Goal: Task Accomplishment & Management: Use online tool/utility

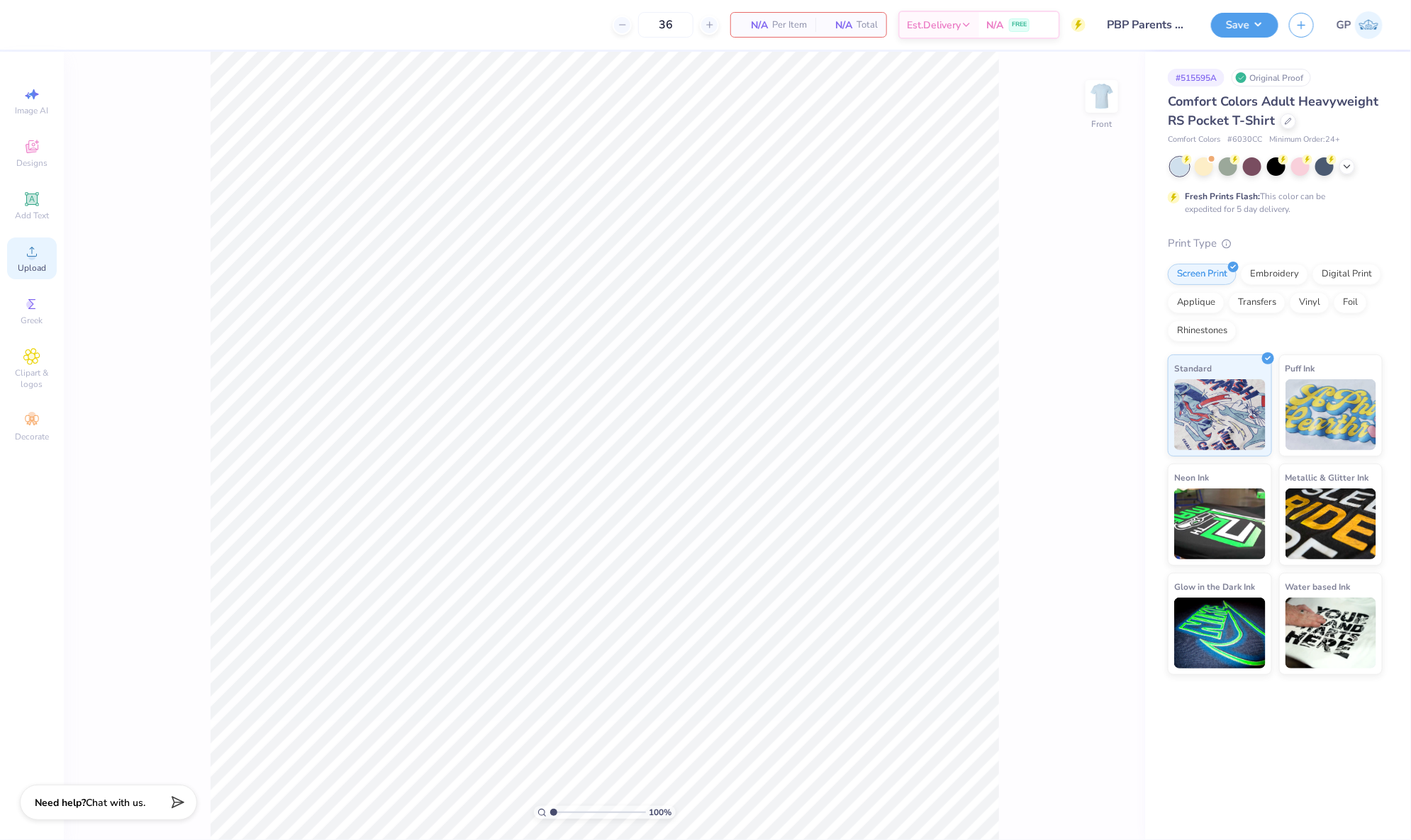
click at [27, 256] on icon at bounding box center [31, 251] width 10 height 10
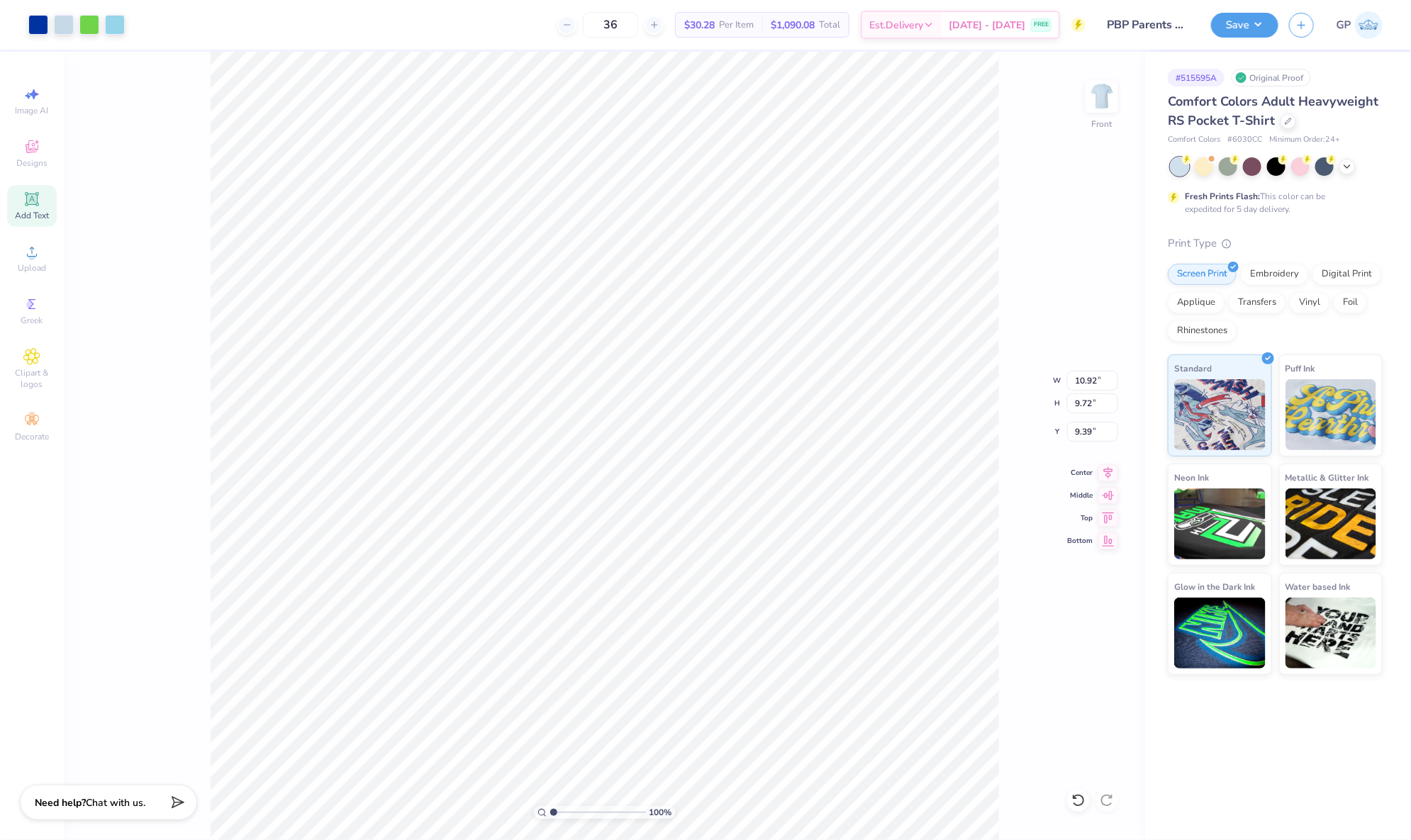
click at [36, 222] on div "Add Text" at bounding box center [32, 206] width 50 height 42
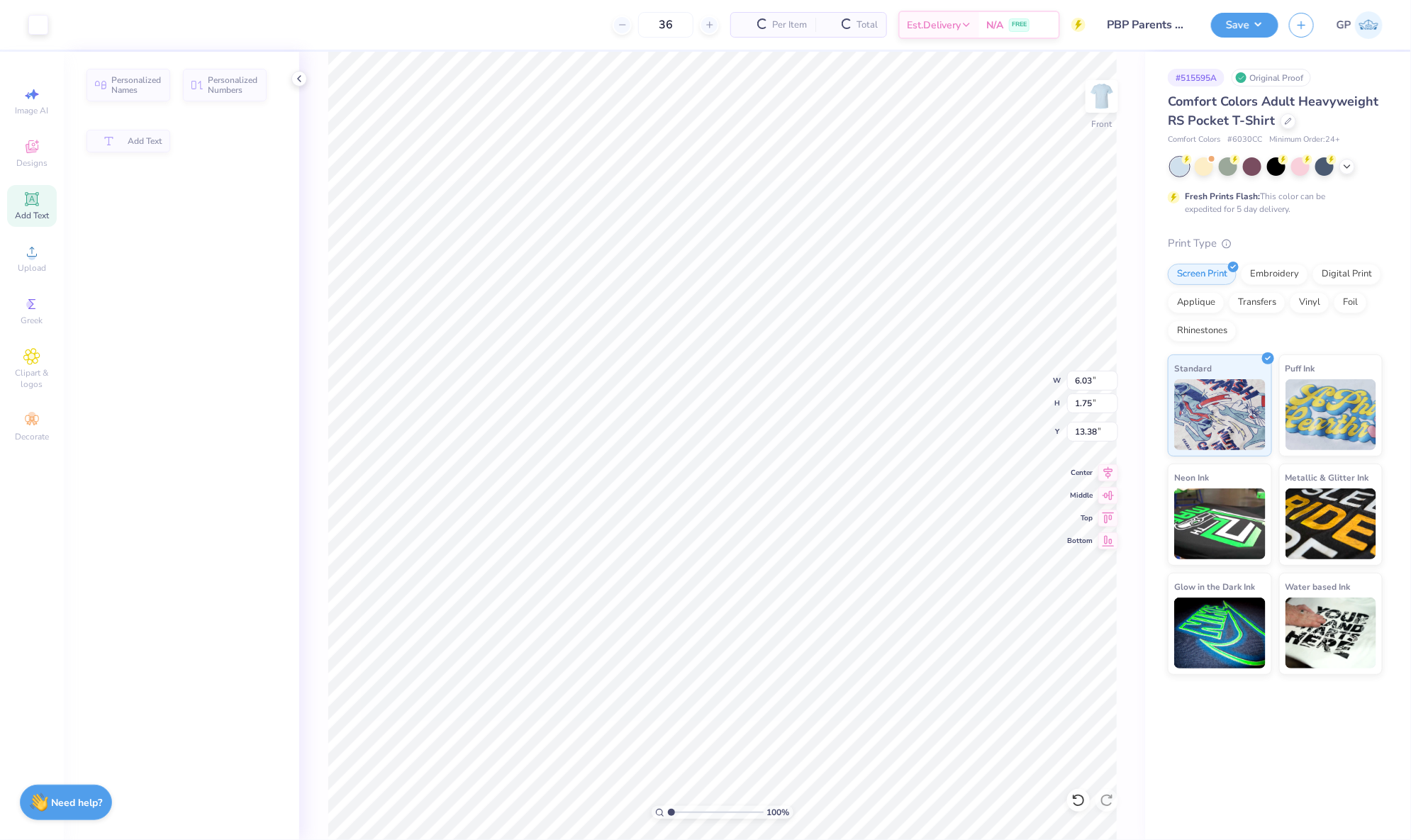
type input "6.03"
type input "1.75"
type input "13.38"
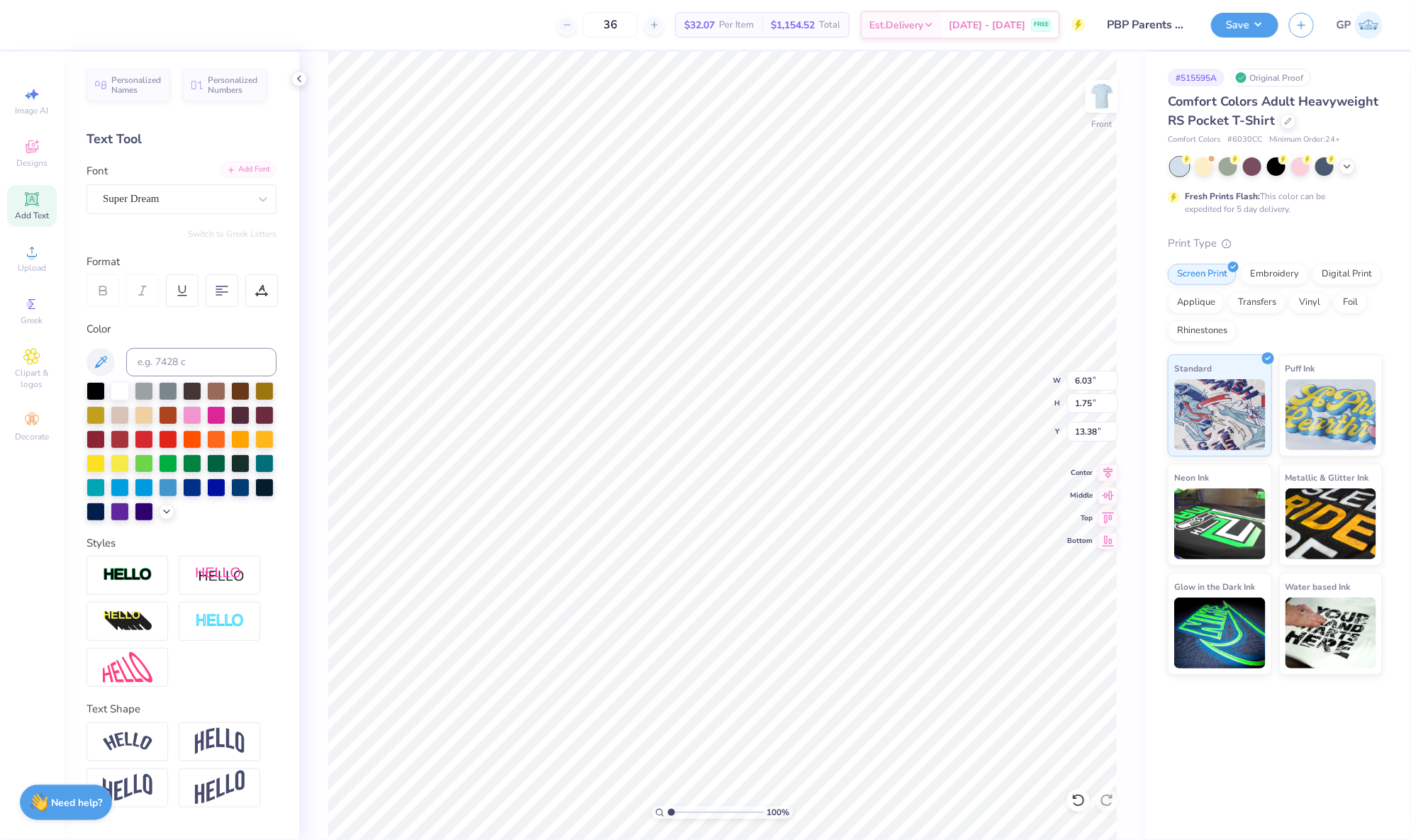
click at [236, 177] on div "Add Font" at bounding box center [248, 169] width 56 height 16
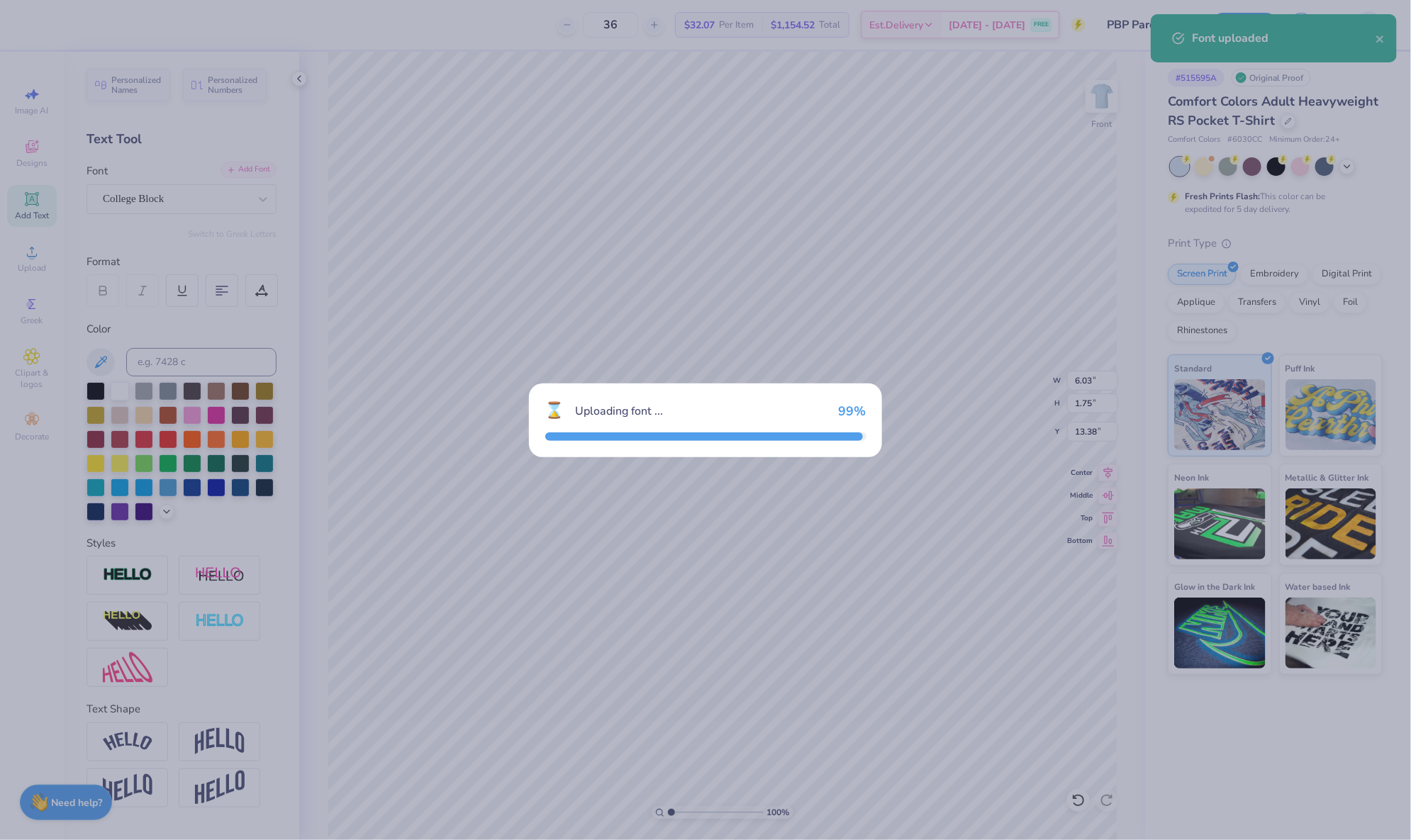
type input "5.24"
type input "1.94"
type input "13.28"
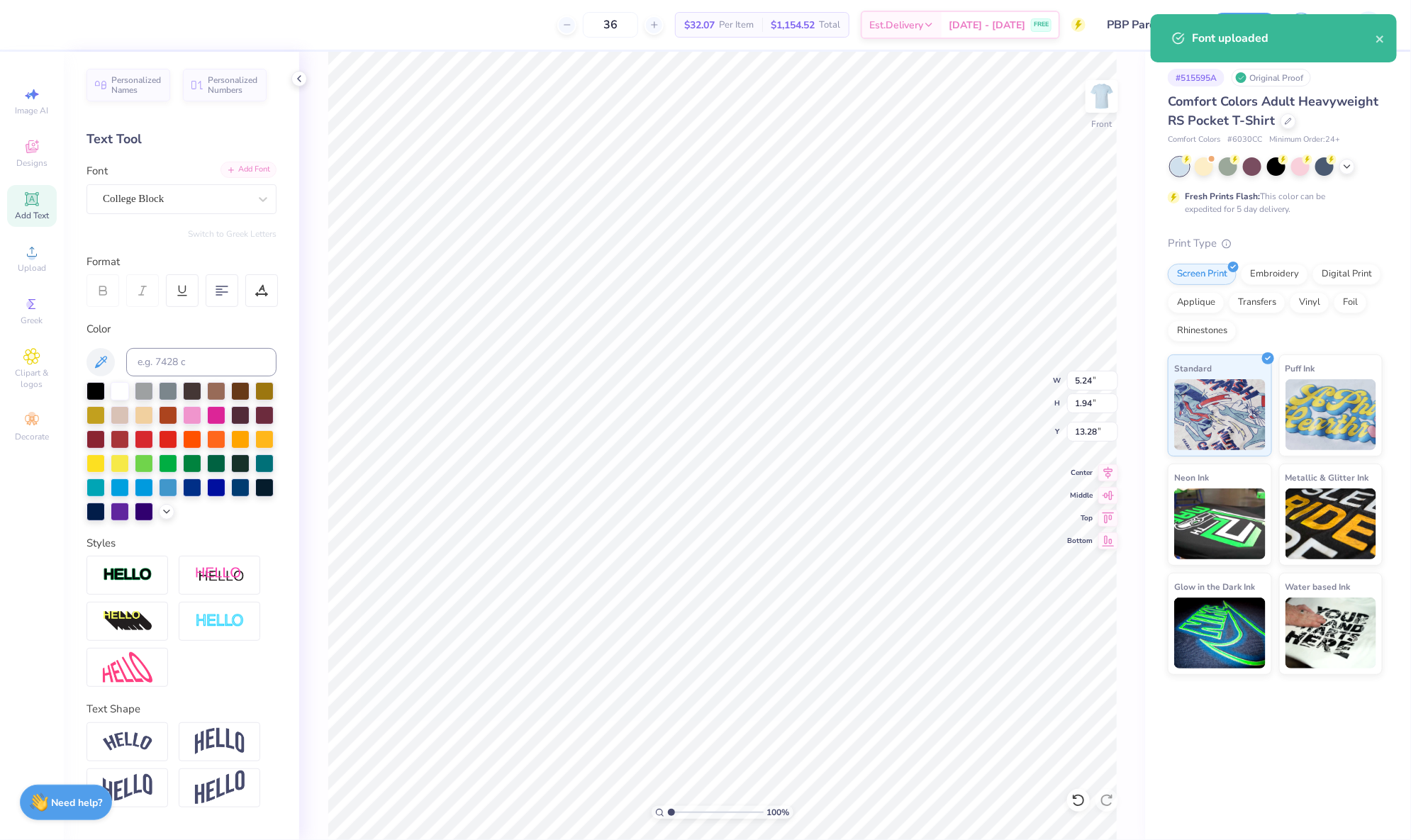
type textarea "Raleigh, North Carolina"
type input "14.32"
type input "1.09"
type input "13.71"
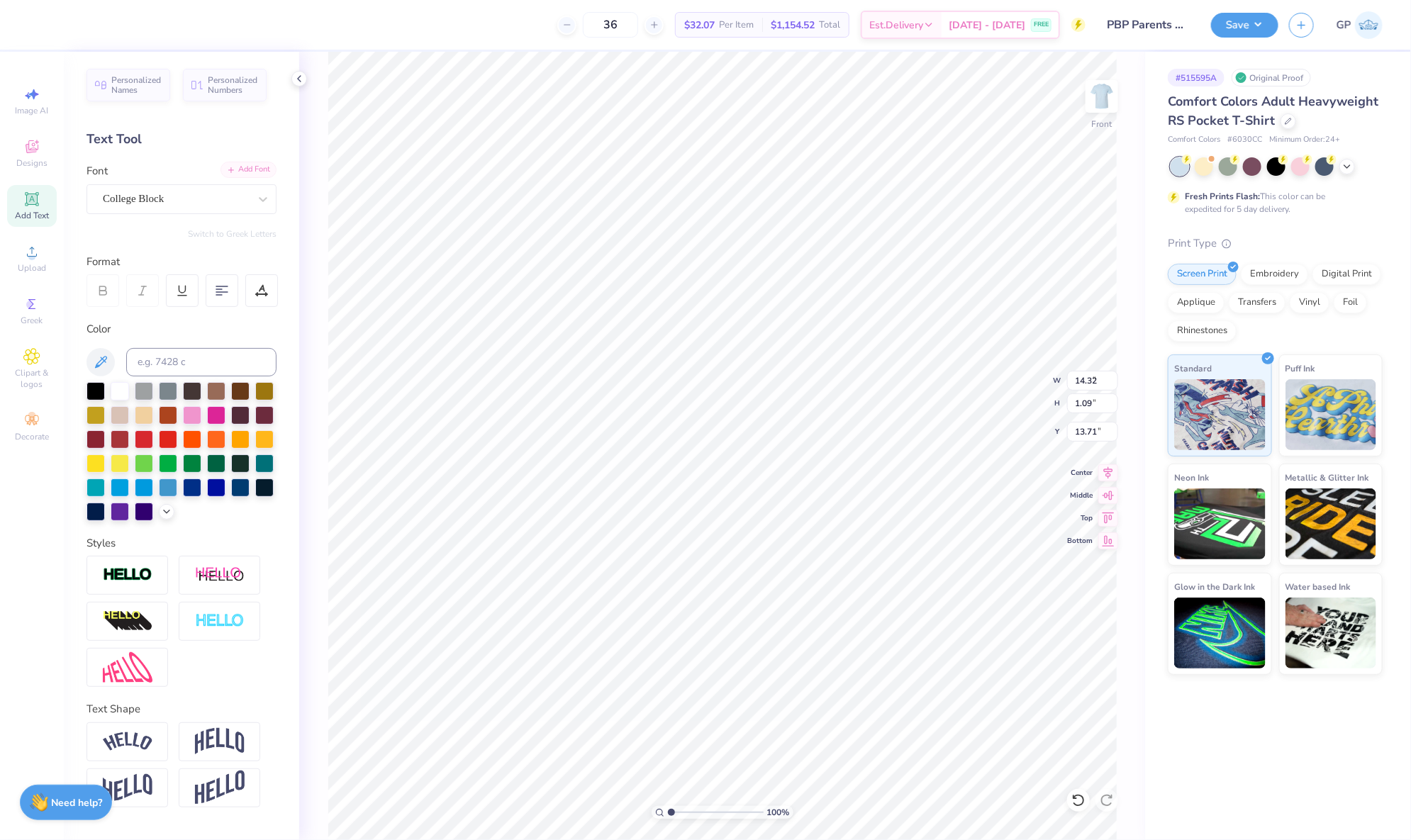
type input "7.30"
type input "0.56"
type input "19.61"
type input "3.48"
click at [694, 809] on input "range" at bounding box center [715, 812] width 95 height 12
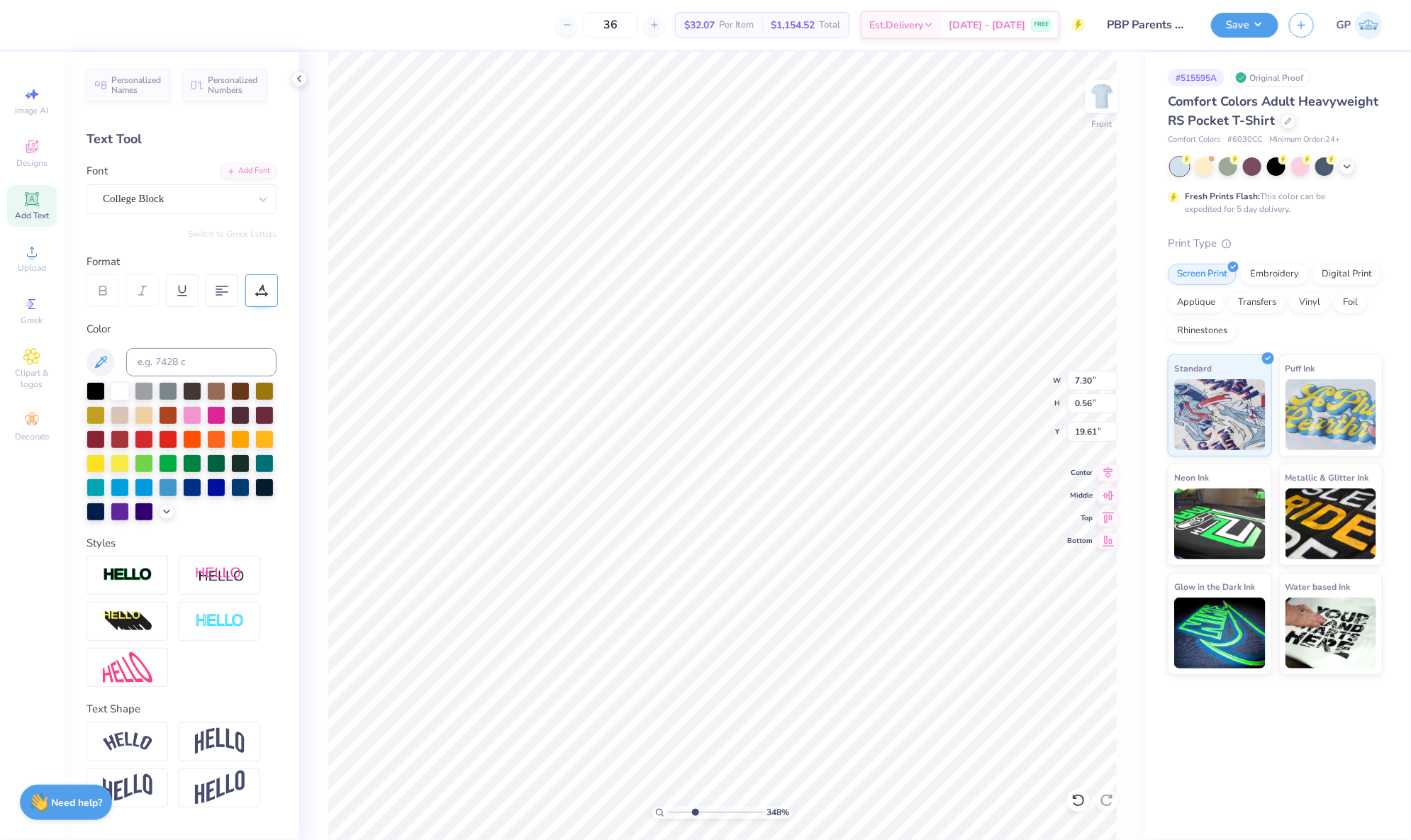
click at [255, 294] on icon at bounding box center [261, 291] width 12 height 12
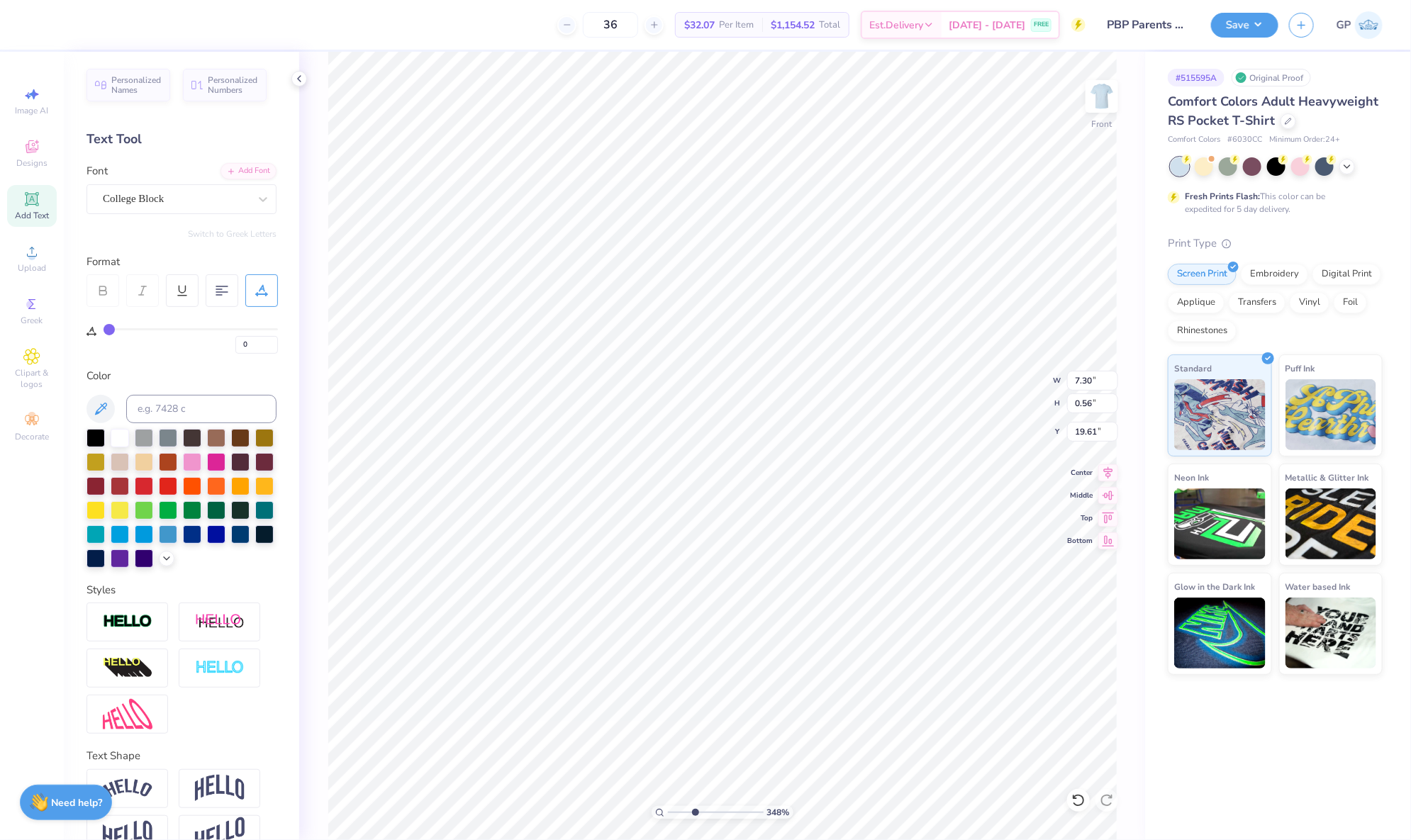
type input "21"
click at [144, 329] on input "range" at bounding box center [191, 329] width 175 height 2
type input "8.78"
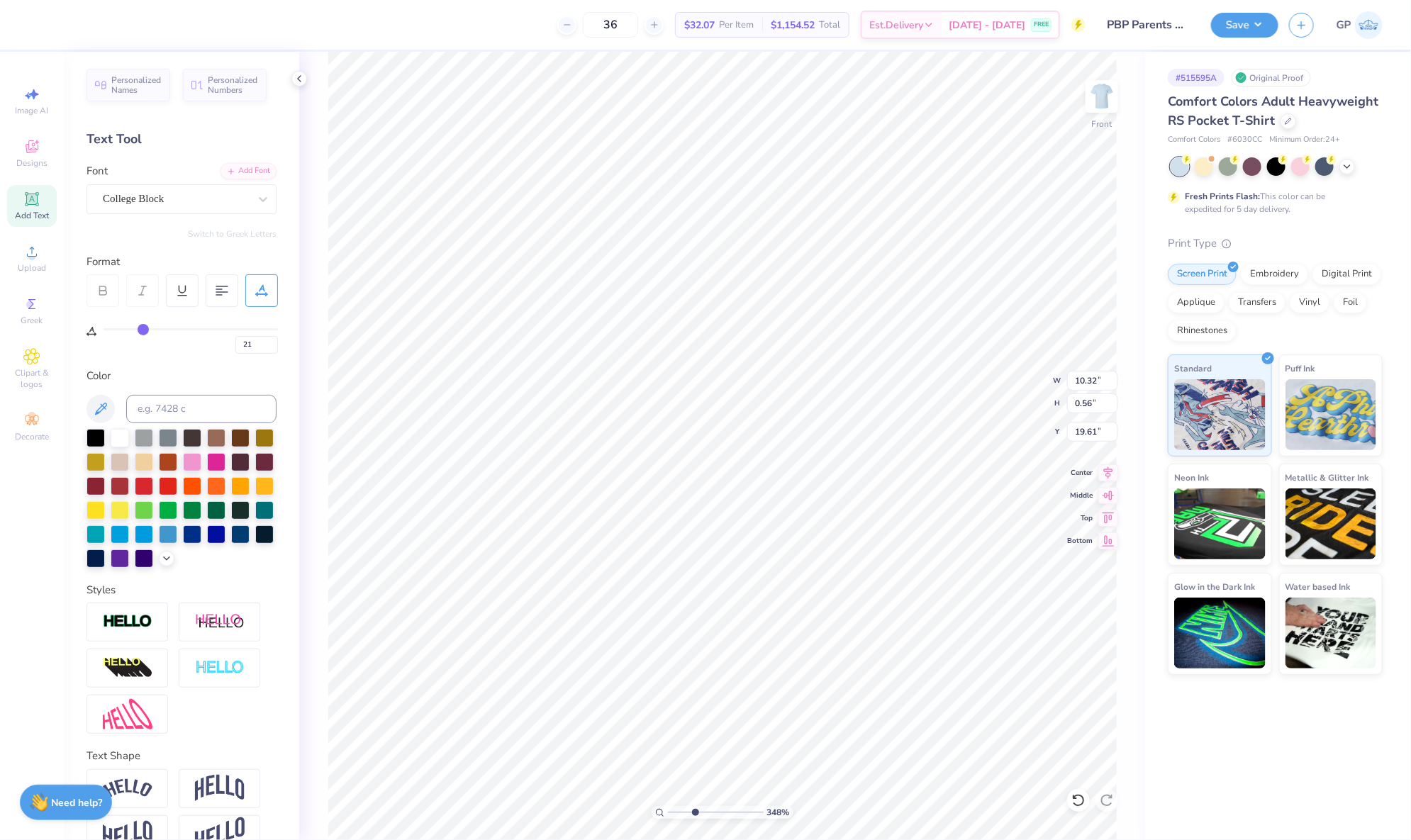
type input "0.47"
type input "7.09"
type input "0.38"
type input "22"
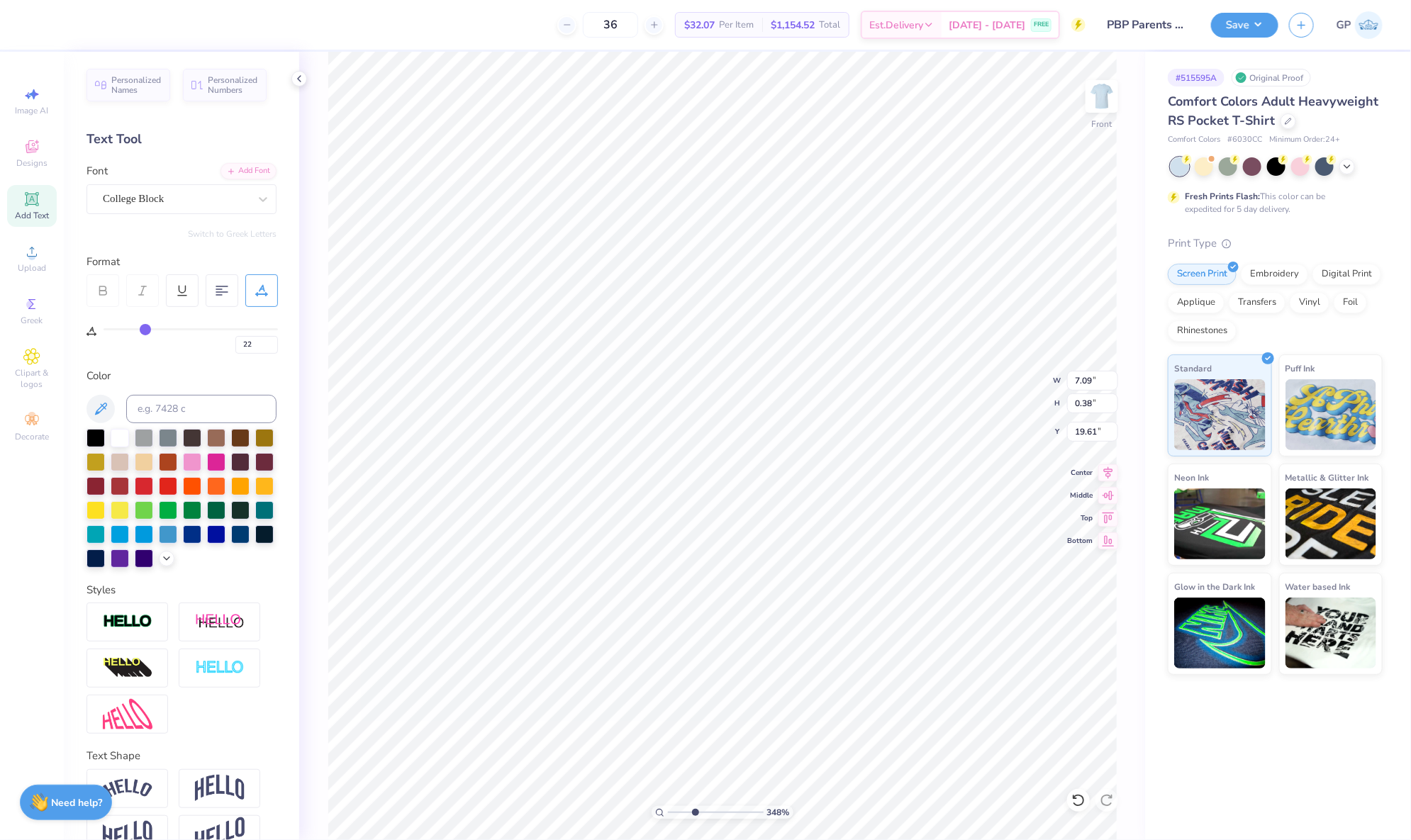
type input "23"
type input "24"
type input "25"
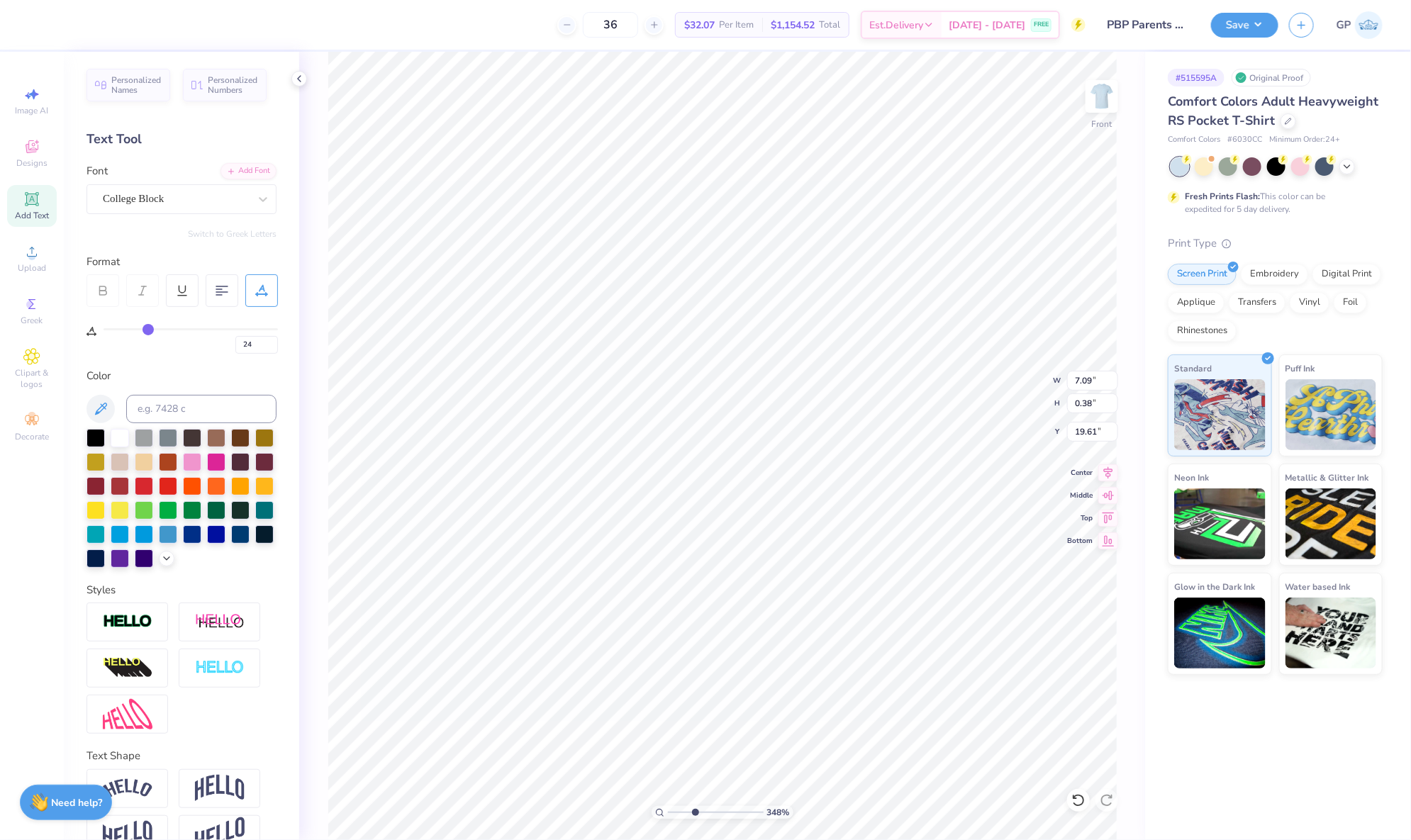
type input "25"
type input "26"
type input "27"
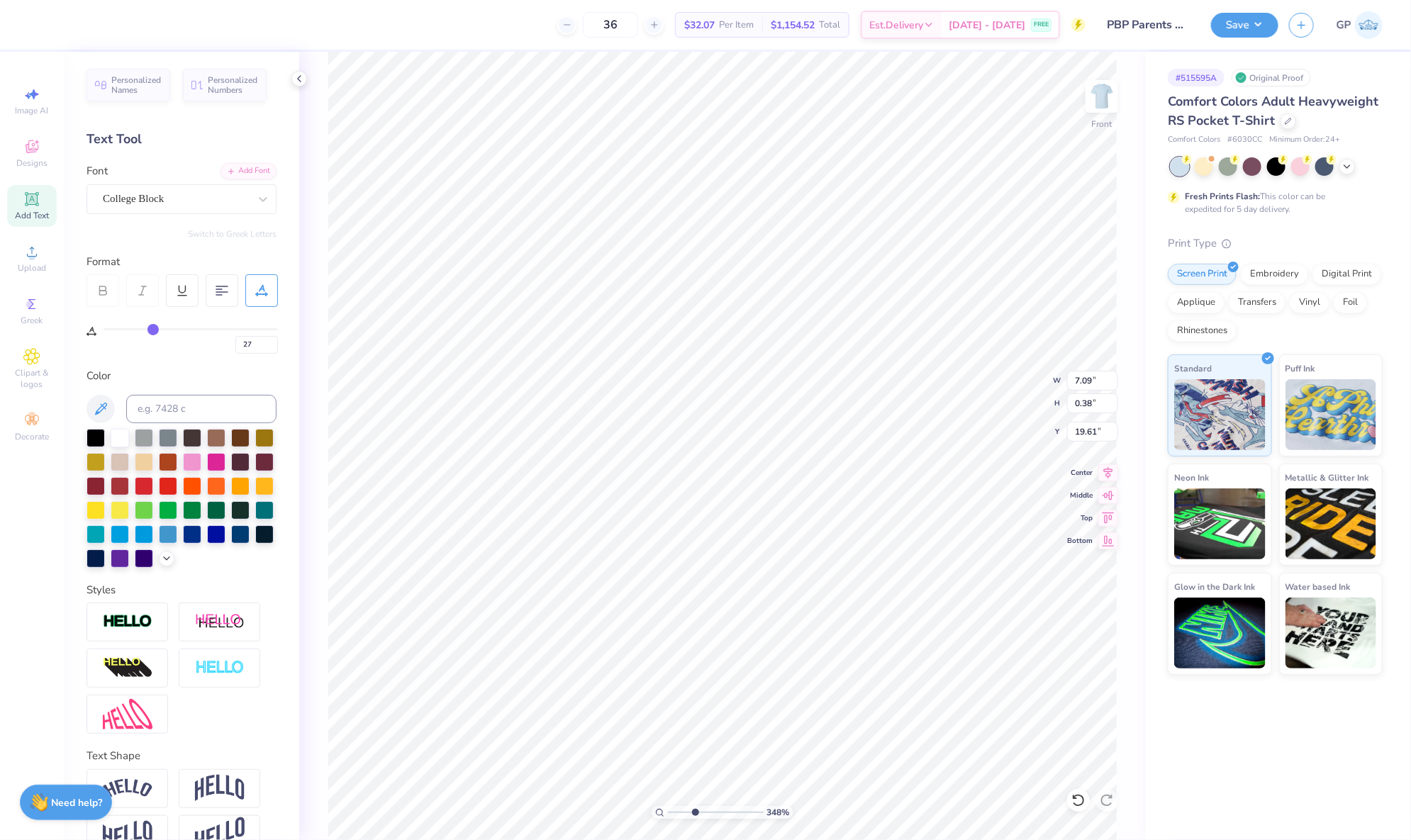
type input "28"
drag, startPoint x: 145, startPoint y: 327, endPoint x: 154, endPoint y: 331, distance: 9.8
type input "28"
click at [154, 331] on input "range" at bounding box center [191, 329] width 175 height 2
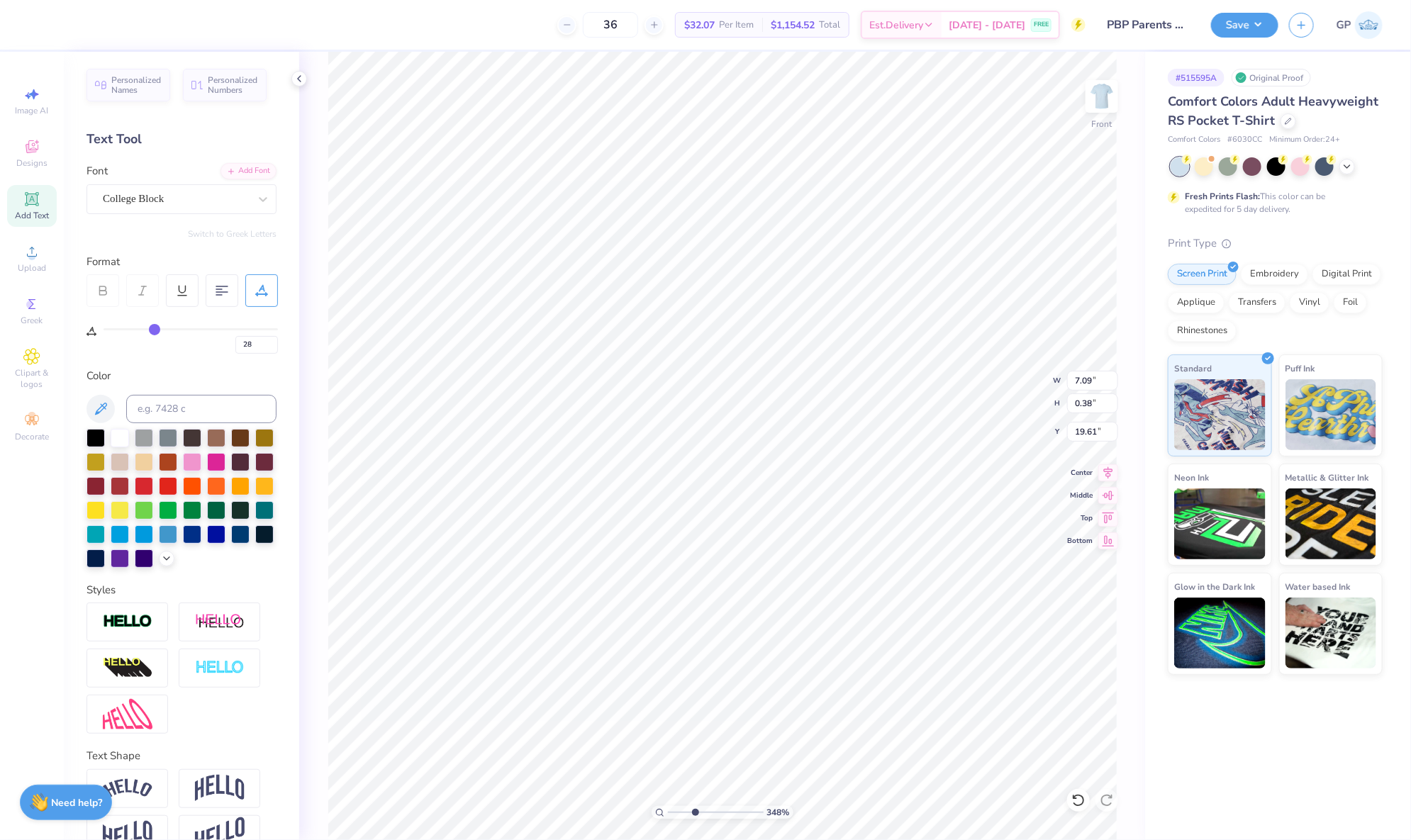
type input "7.78"
type input "18.73"
drag, startPoint x: 161, startPoint y: 324, endPoint x: 170, endPoint y: 324, distance: 9.0
click at [170, 324] on div "28" at bounding box center [191, 337] width 175 height 33
click at [161, 324] on div "28" at bounding box center [191, 337] width 175 height 33
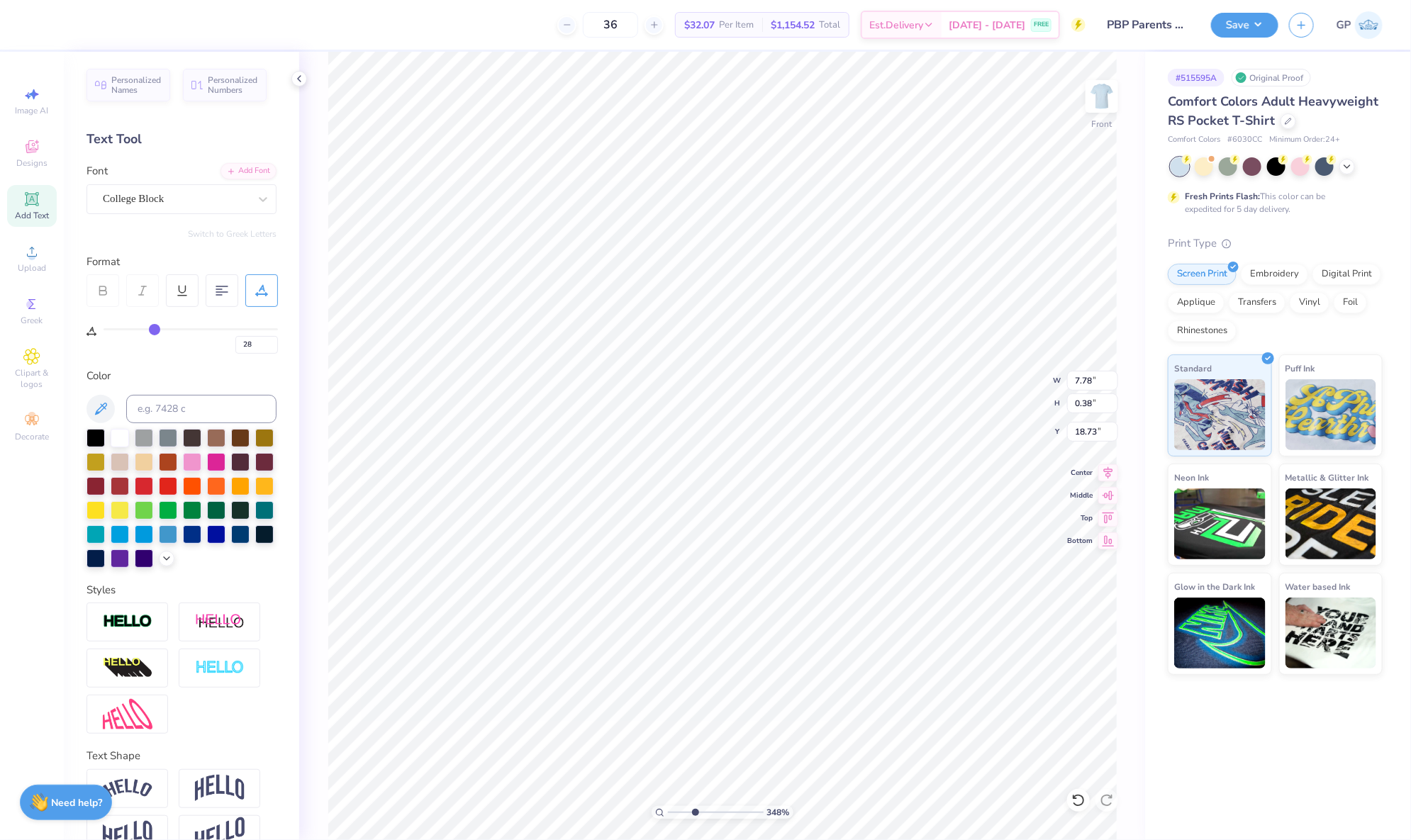
type input "27"
type input "28"
type input "29"
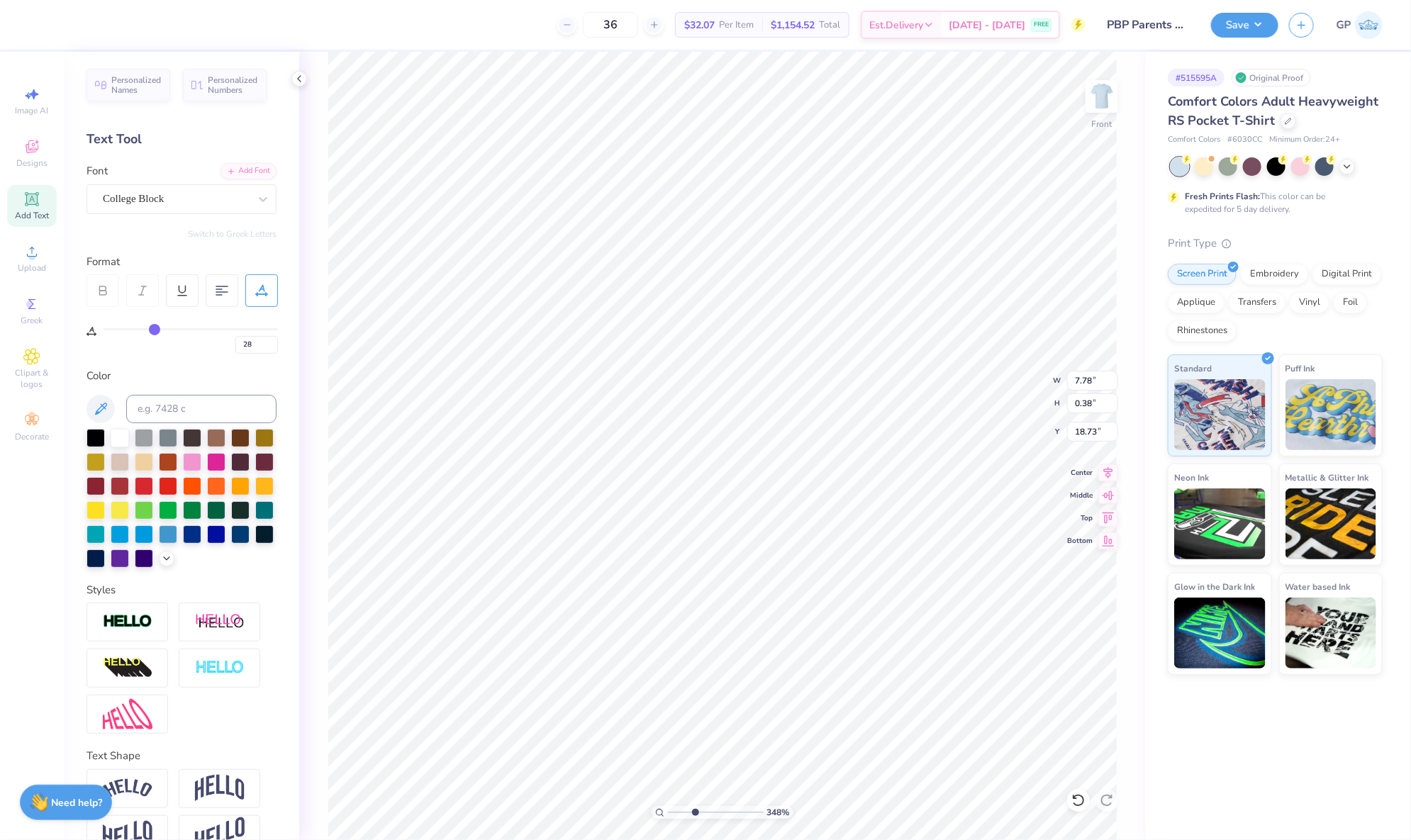
type input "29"
type input "30"
type input "31"
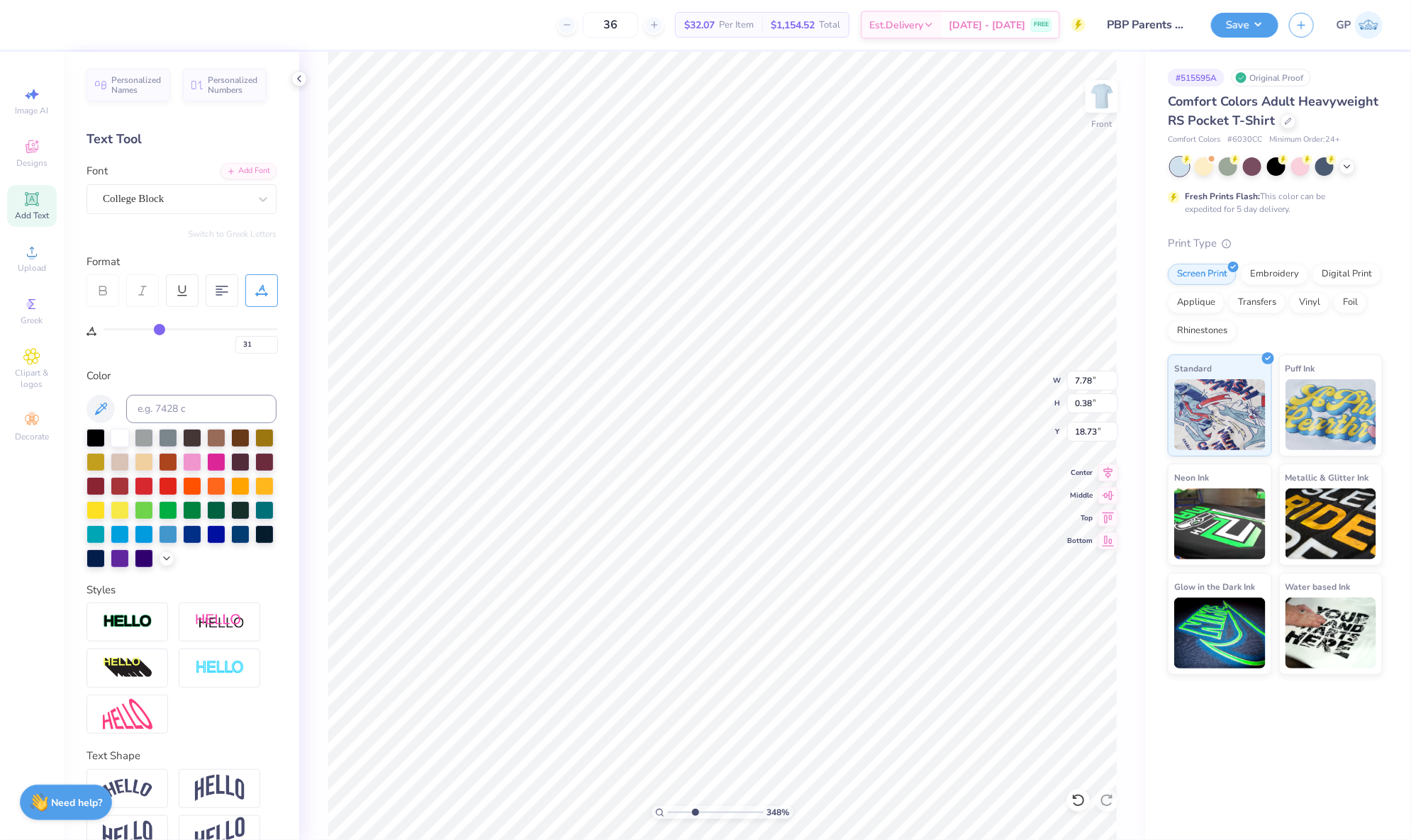
type input "32"
type input "33"
type input "34"
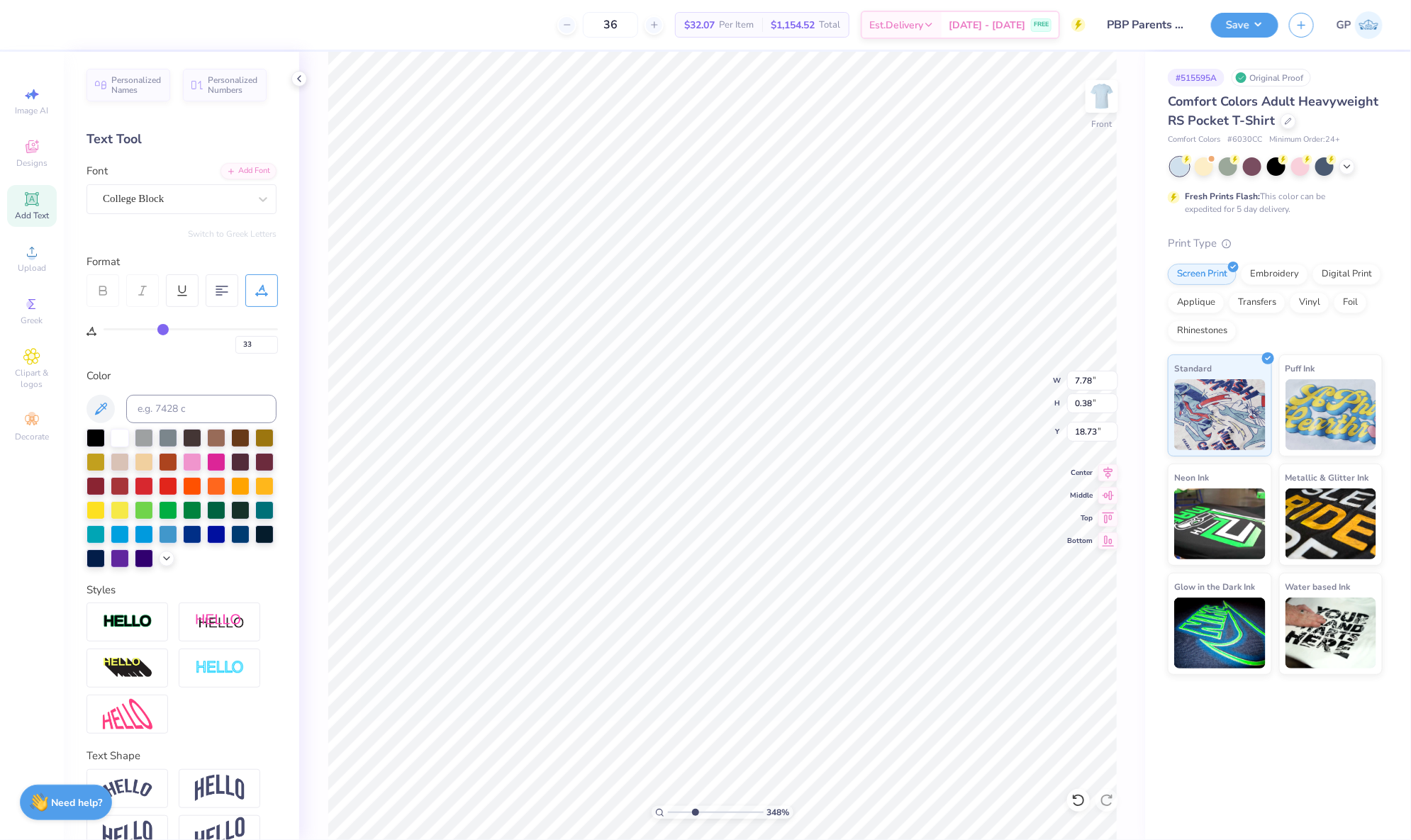
type input "34"
type input "35"
type input "36"
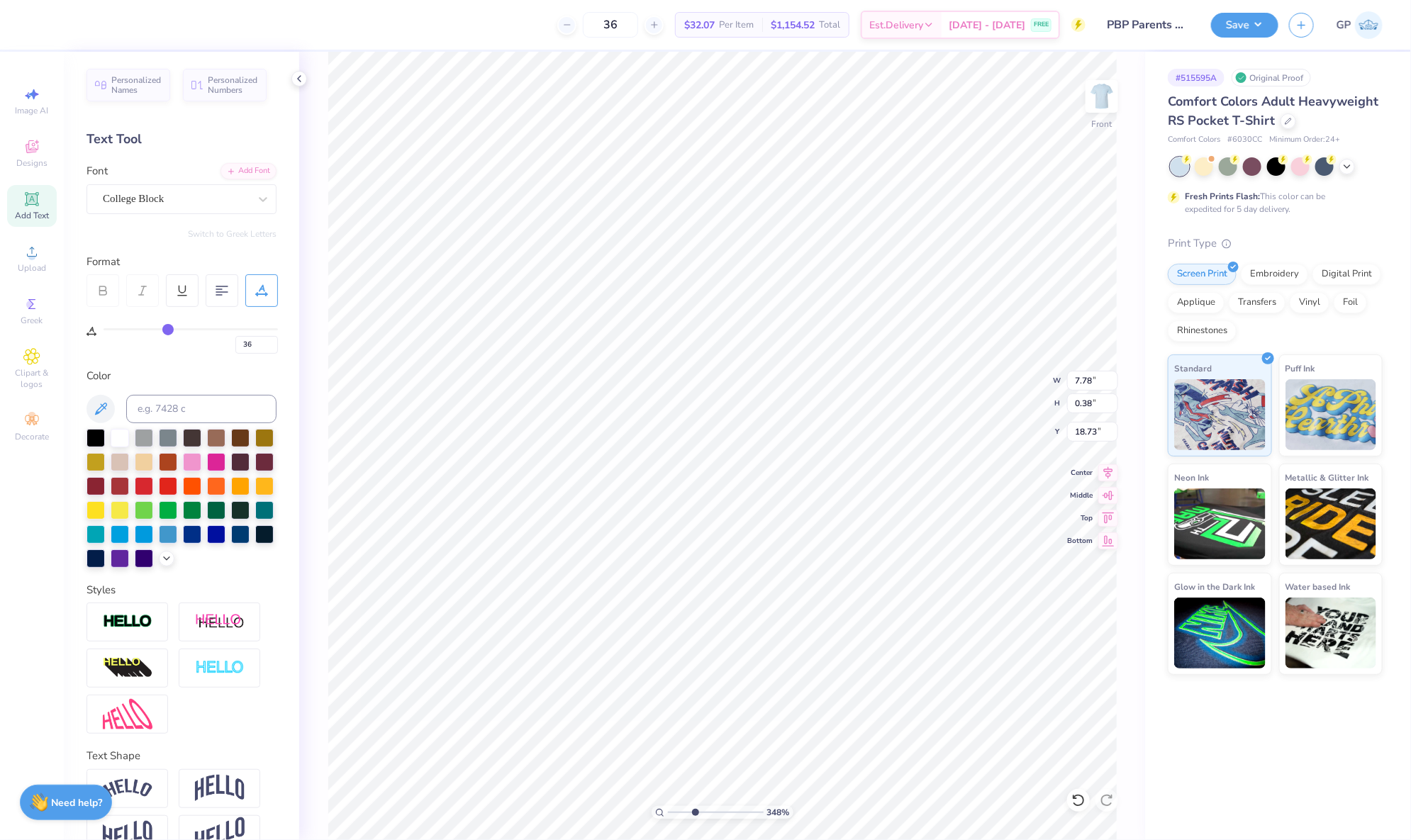
drag, startPoint x: 153, startPoint y: 325, endPoint x: 168, endPoint y: 329, distance: 15.5
type input "36"
click at [168, 329] on input "range" at bounding box center [191, 329] width 175 height 2
type input "8.57"
type input "39"
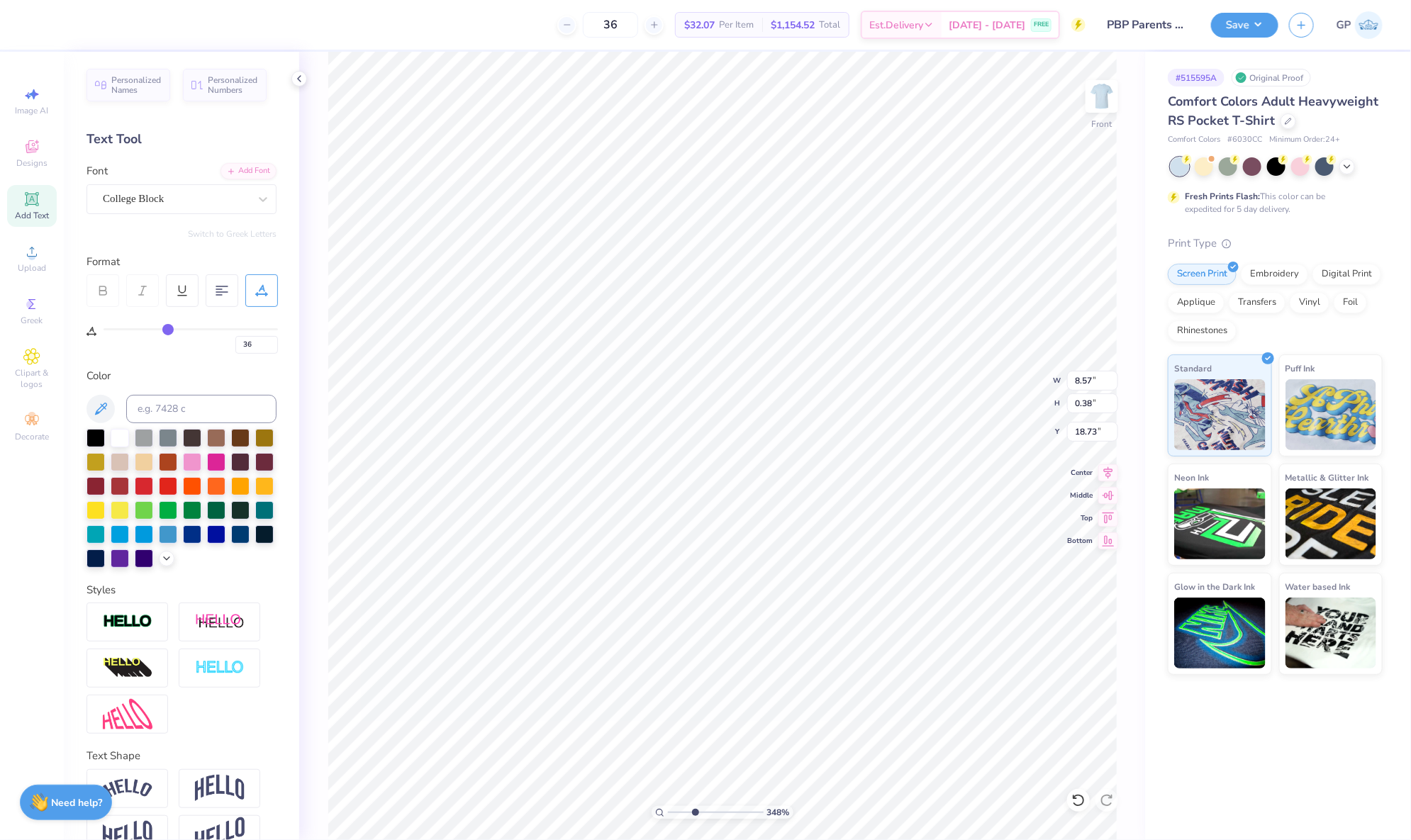
type input "39"
type input "40"
click at [174, 331] on input "range" at bounding box center [191, 329] width 175 height 2
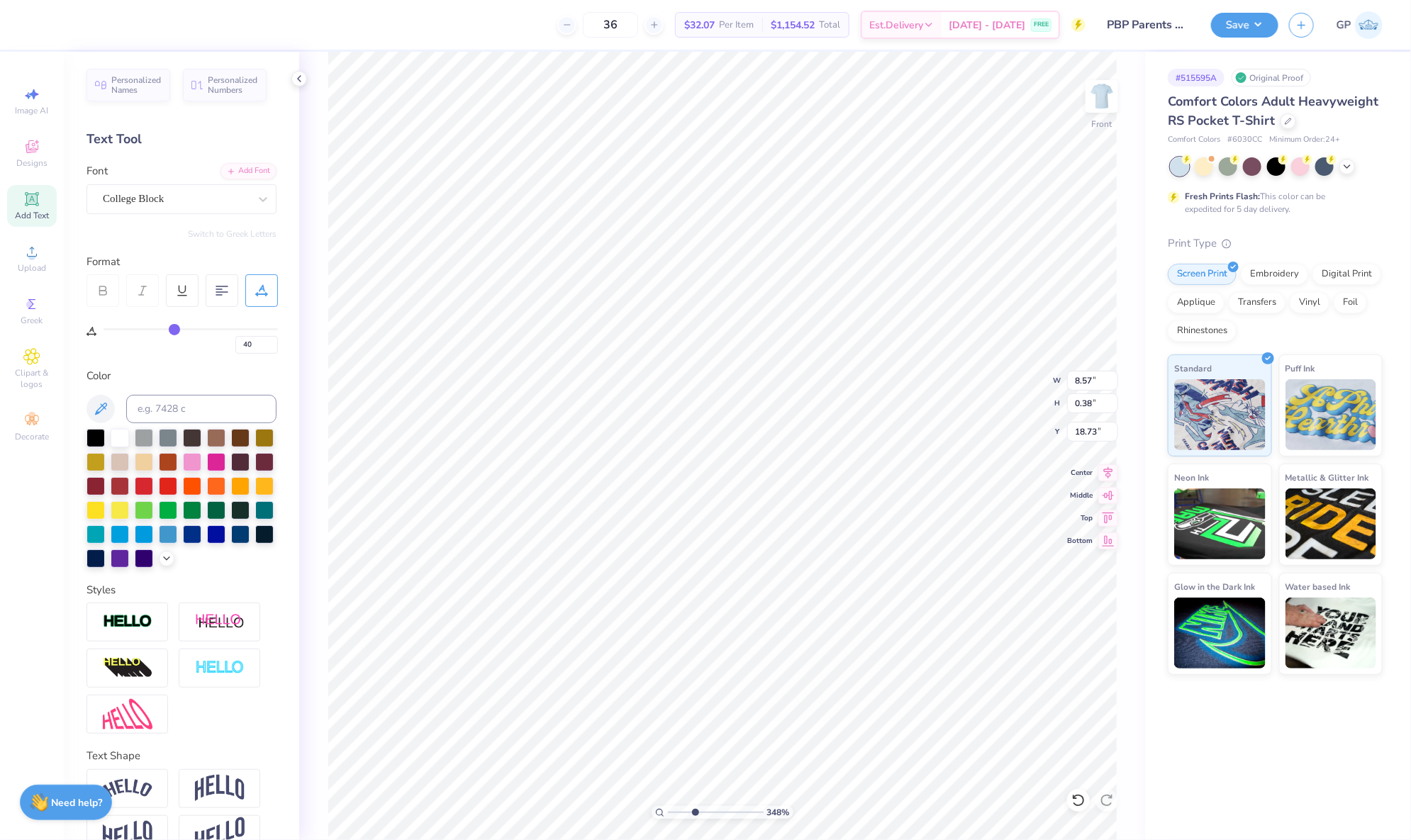
type input "8.97"
drag, startPoint x: 696, startPoint y: 813, endPoint x: 623, endPoint y: 799, distance: 74.3
type input "1"
click at [668, 806] on input "range" at bounding box center [715, 812] width 95 height 12
type input "10.92"
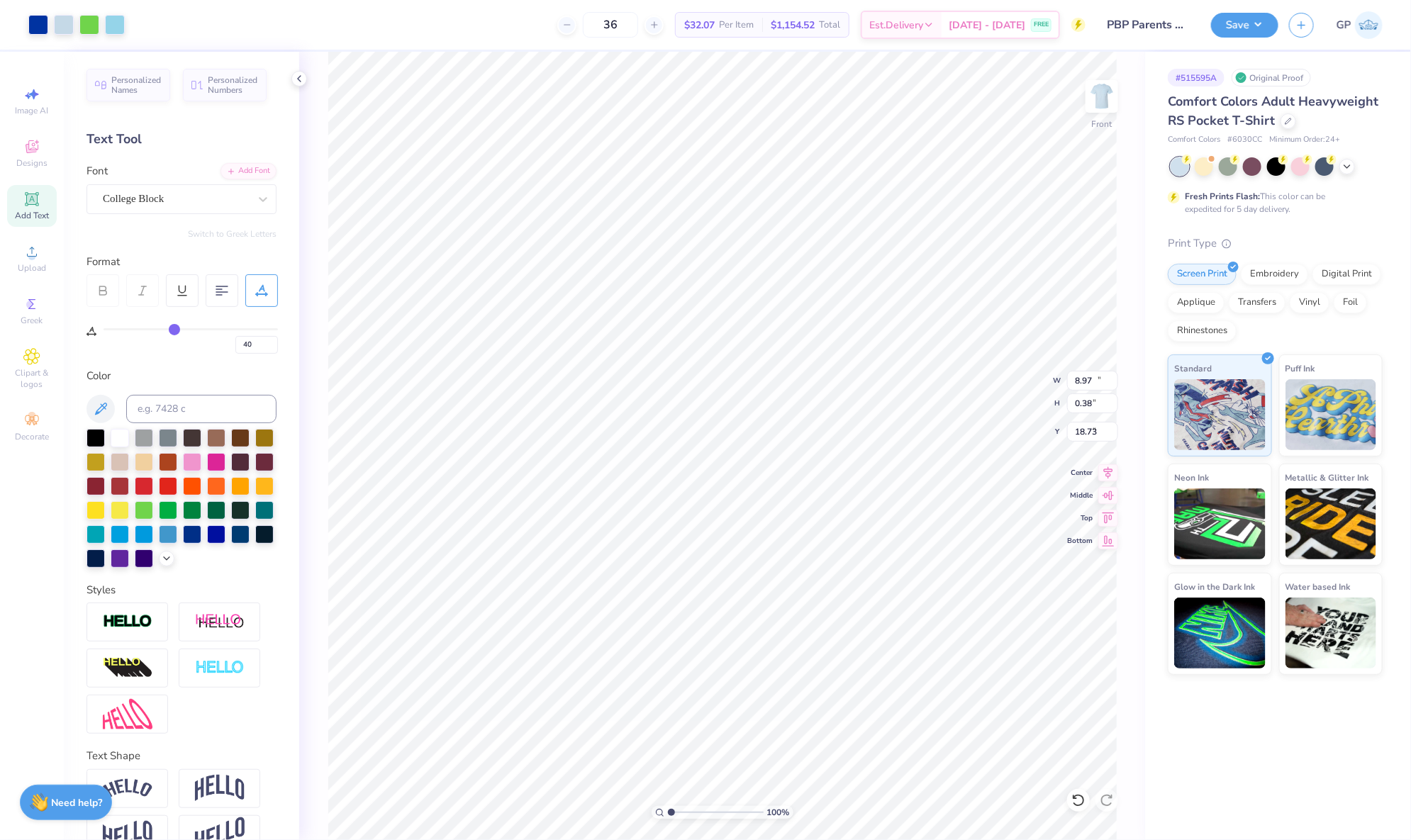
type input "9.72"
type input "9.39"
type input "8.97"
type input "0.38"
type input "18.73"
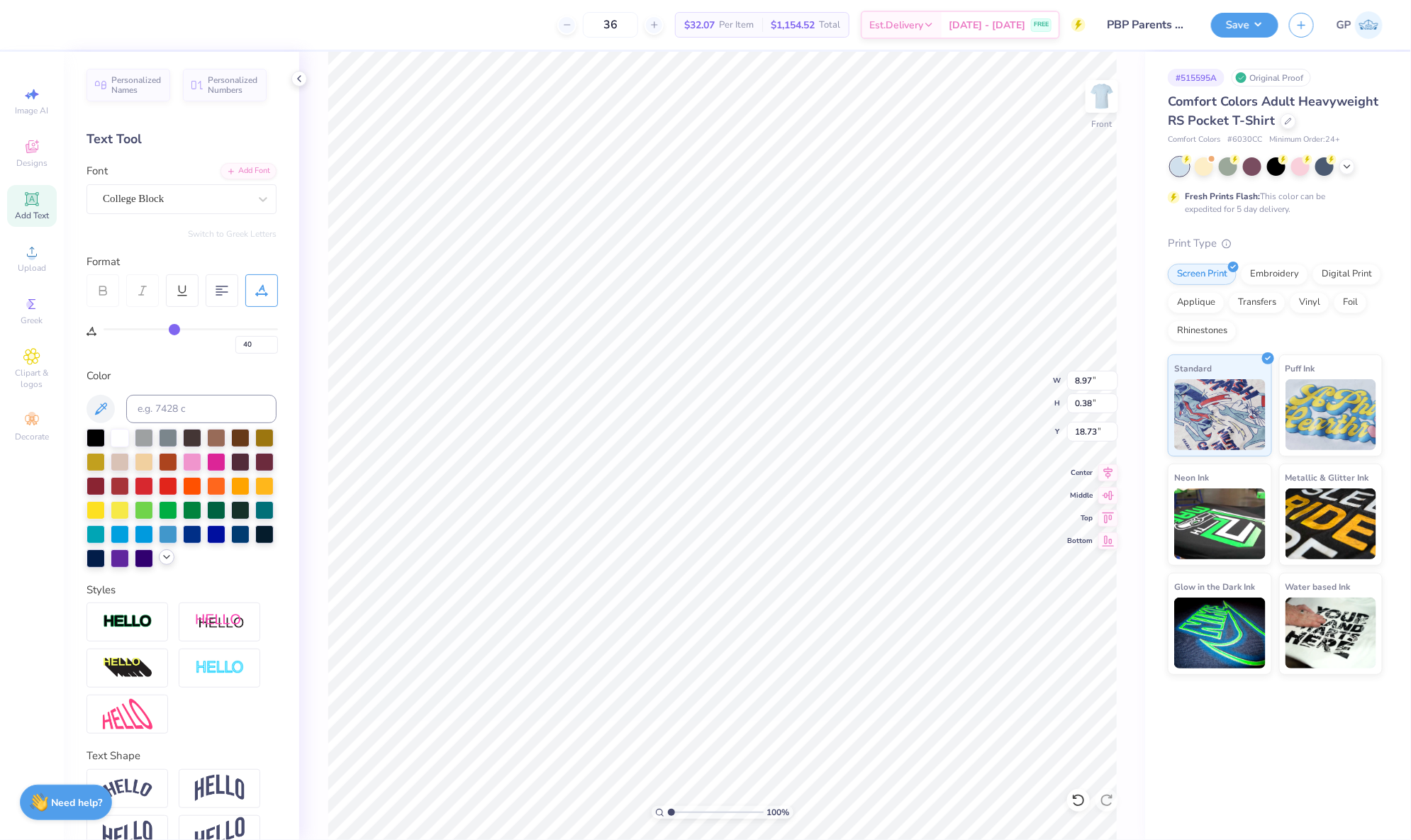
click at [161, 563] on icon at bounding box center [166, 557] width 12 height 12
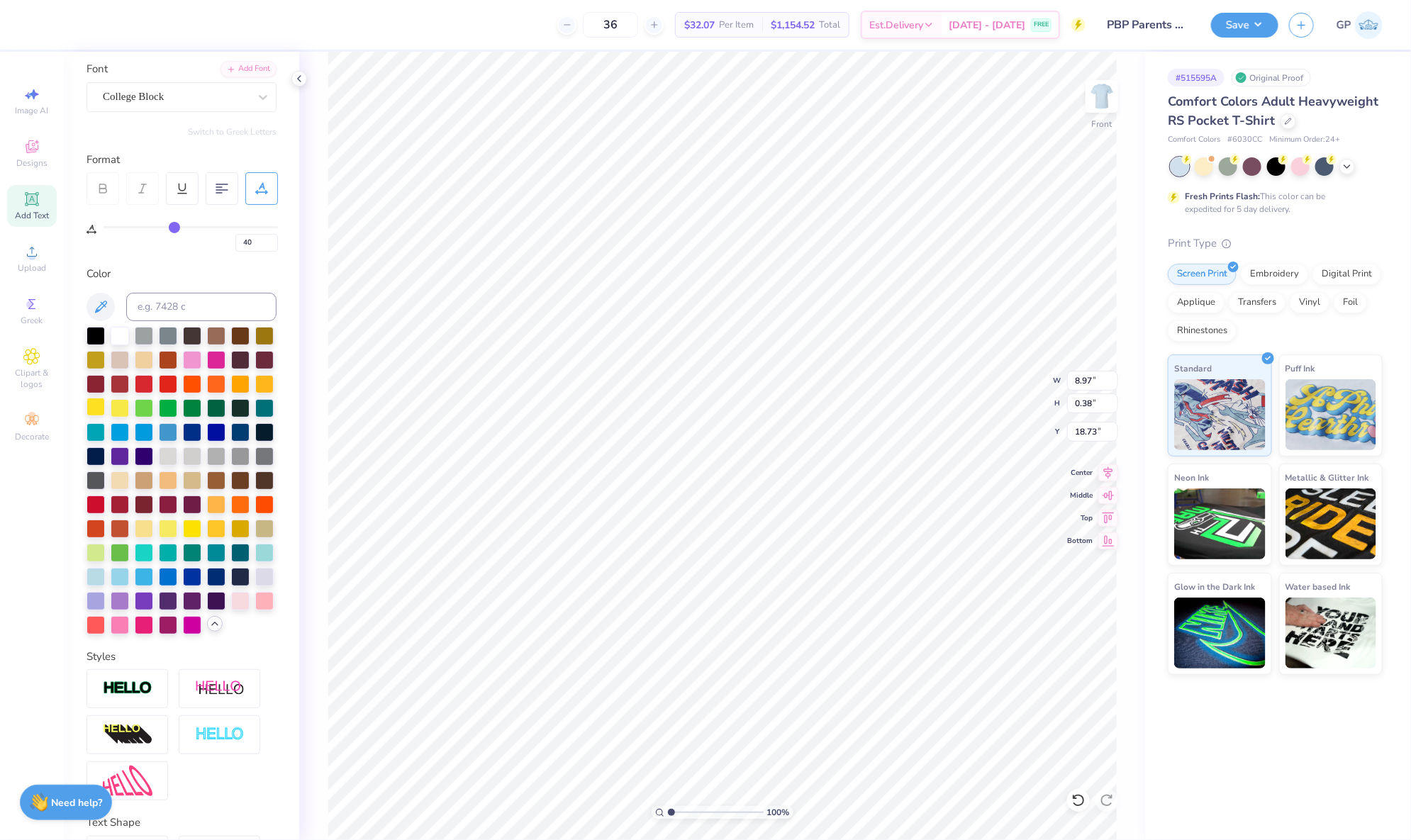
scroll to position [175, 0]
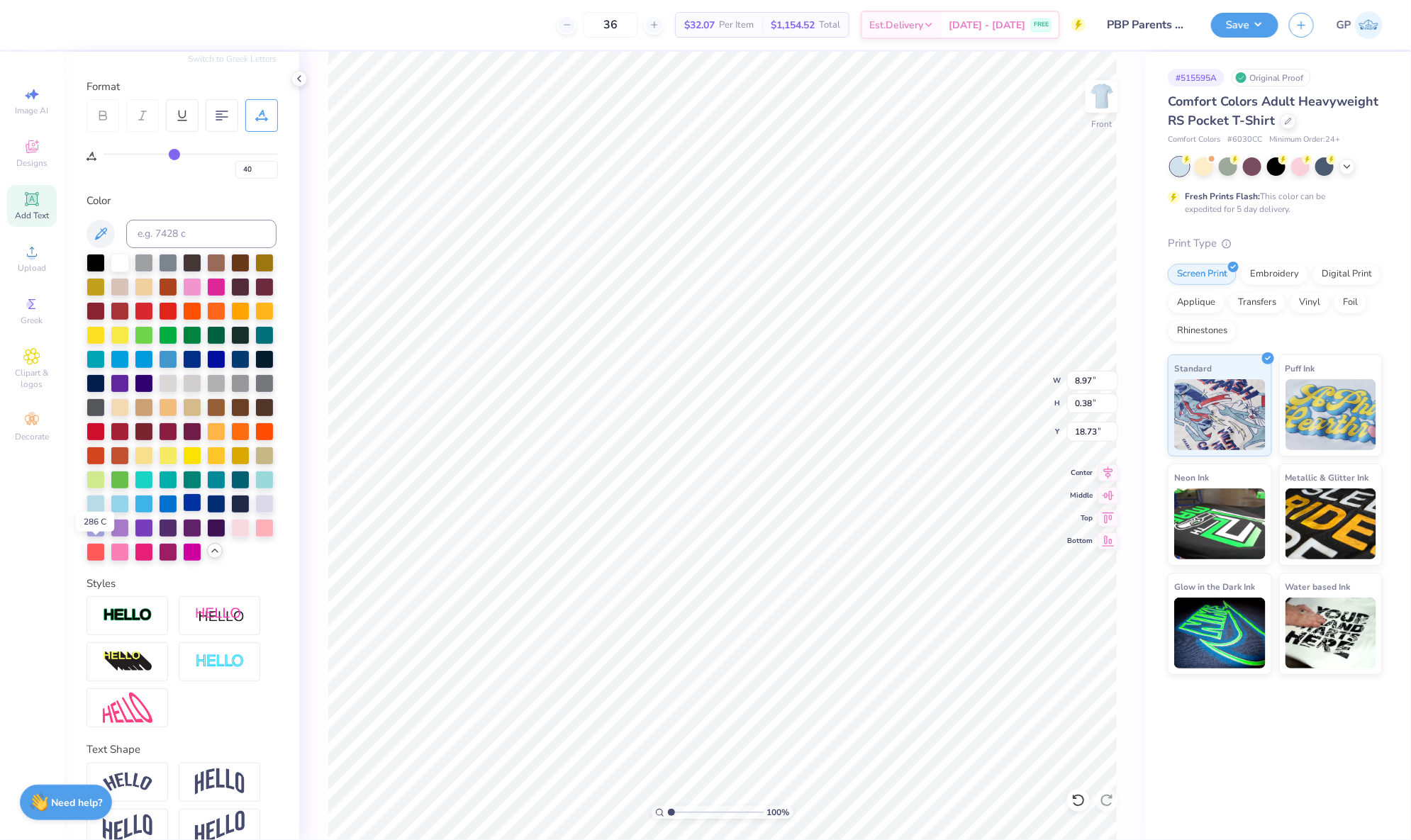
click at [183, 512] on div at bounding box center [192, 502] width 19 height 19
click at [21, 21] on div "Art colors" at bounding box center [62, 25] width 125 height 50
click at [41, 23] on div at bounding box center [38, 23] width 20 height 20
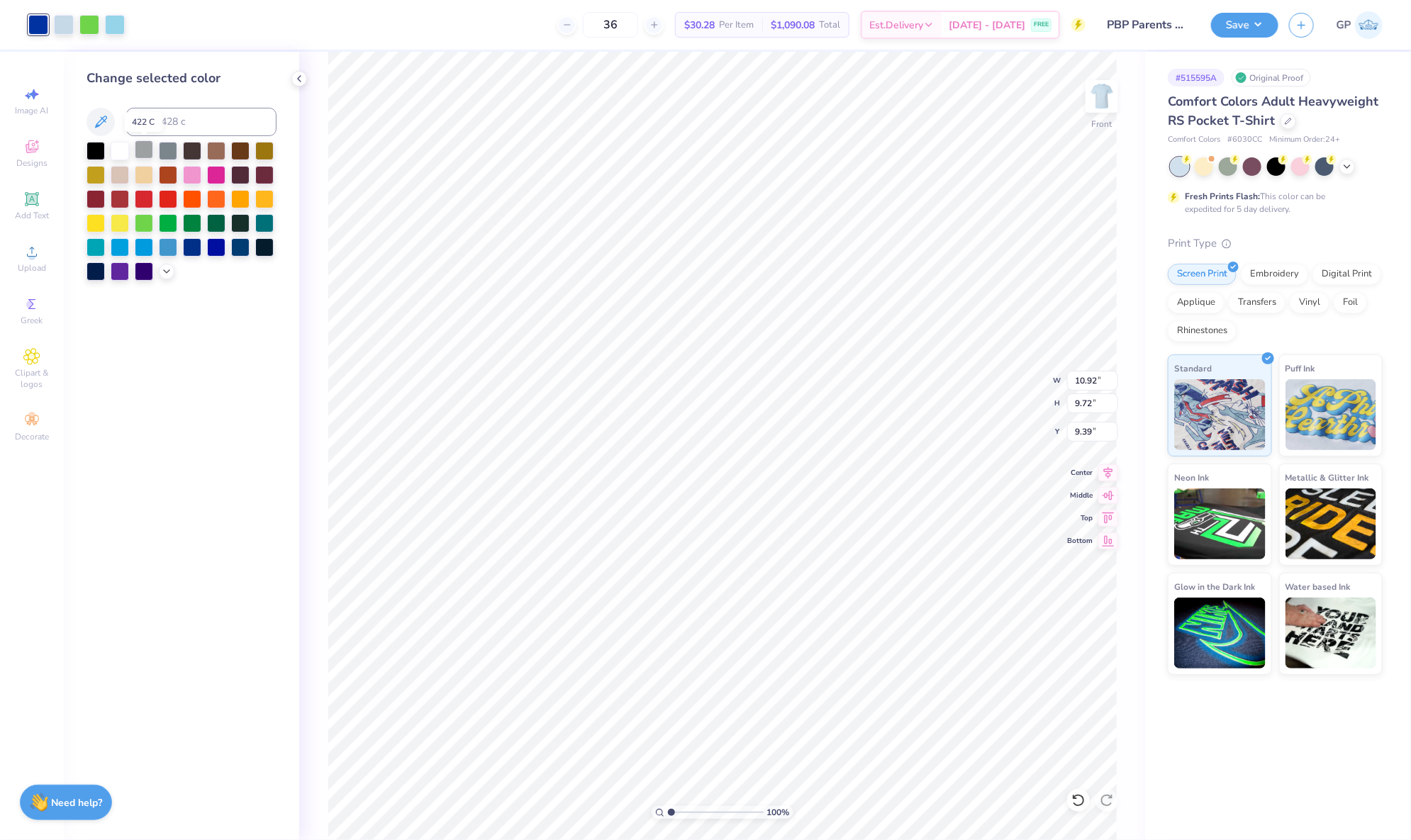
click at [149, 153] on div at bounding box center [144, 149] width 19 height 19
click at [30, 238] on div "Upload" at bounding box center [32, 258] width 50 height 42
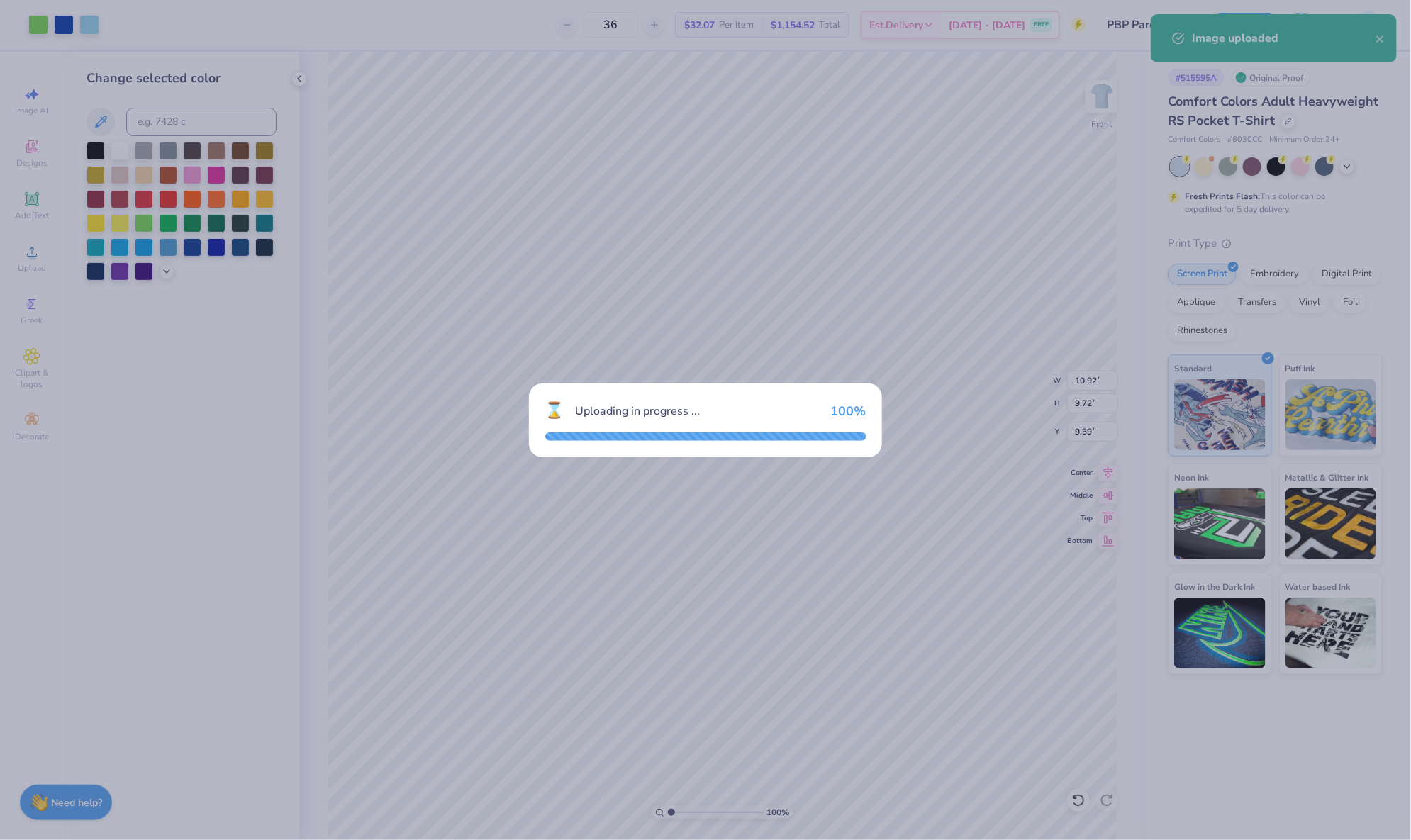
type input "9.18"
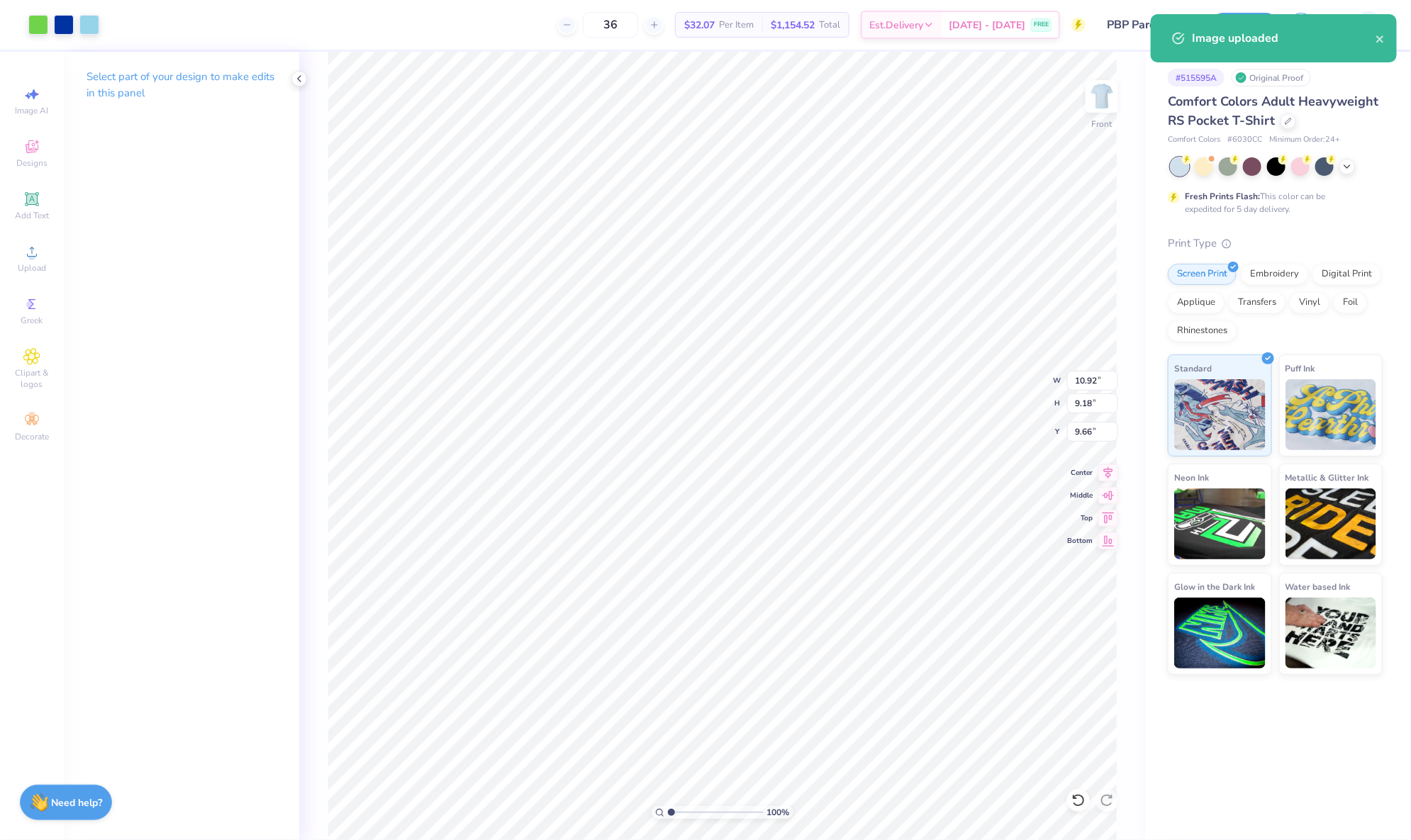
type input "9.39"
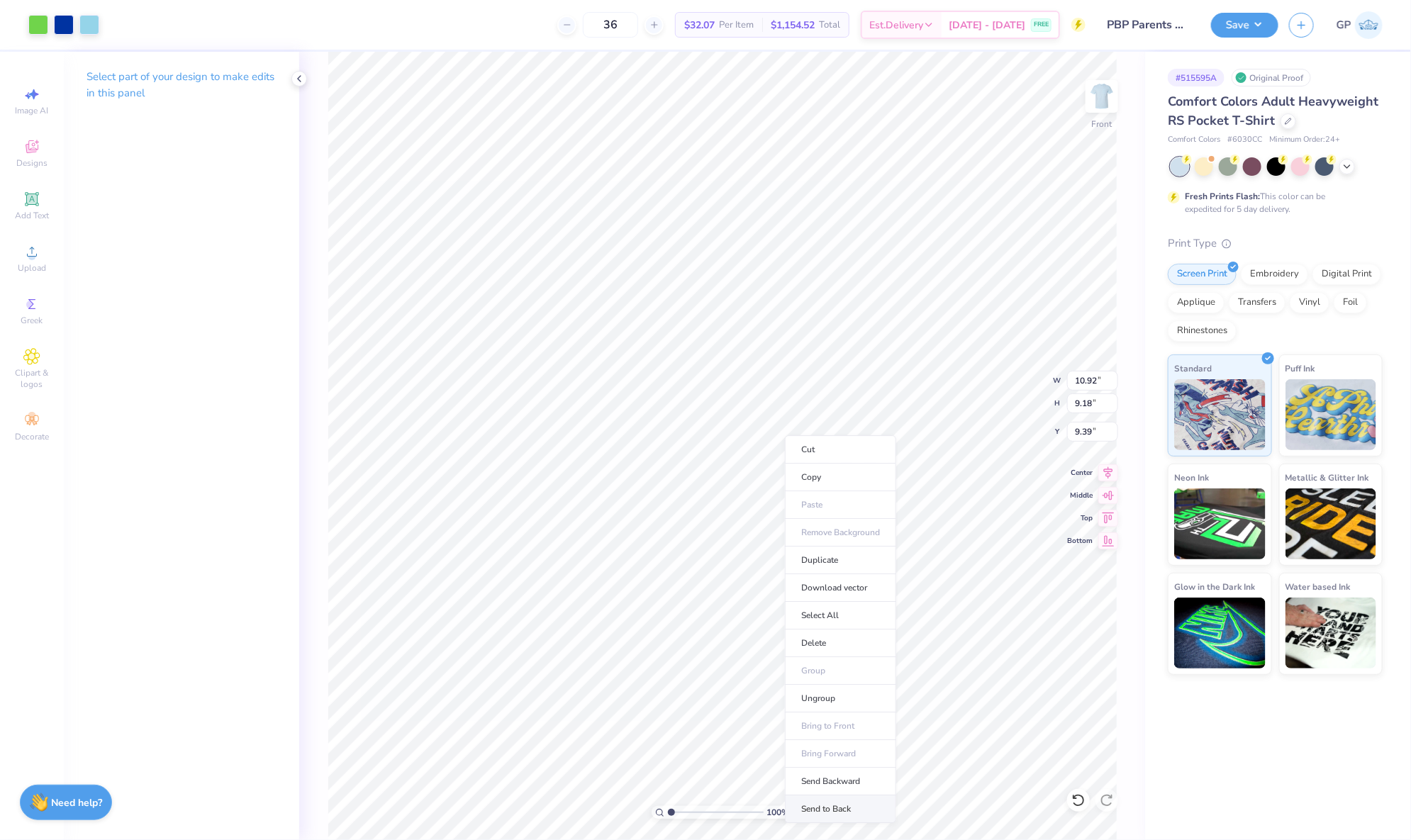
click at [815, 809] on li "Send to Back" at bounding box center [840, 809] width 111 height 28
type input "9.72"
click at [1094, 377] on input "10.92" at bounding box center [1093, 381] width 51 height 20
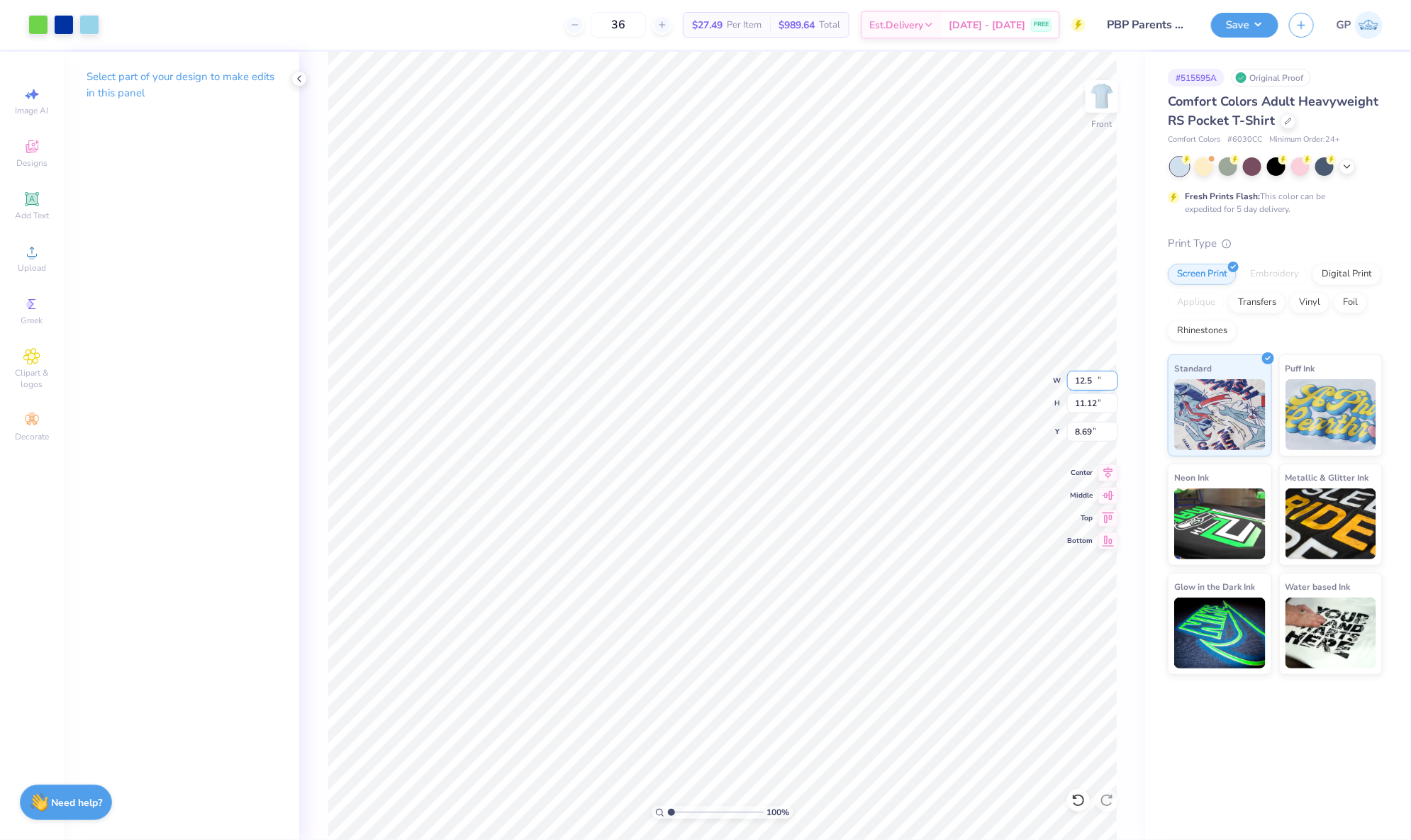
type input "12.50"
type input "11.12"
click at [1085, 434] on input "2.62" at bounding box center [1093, 432] width 51 height 20
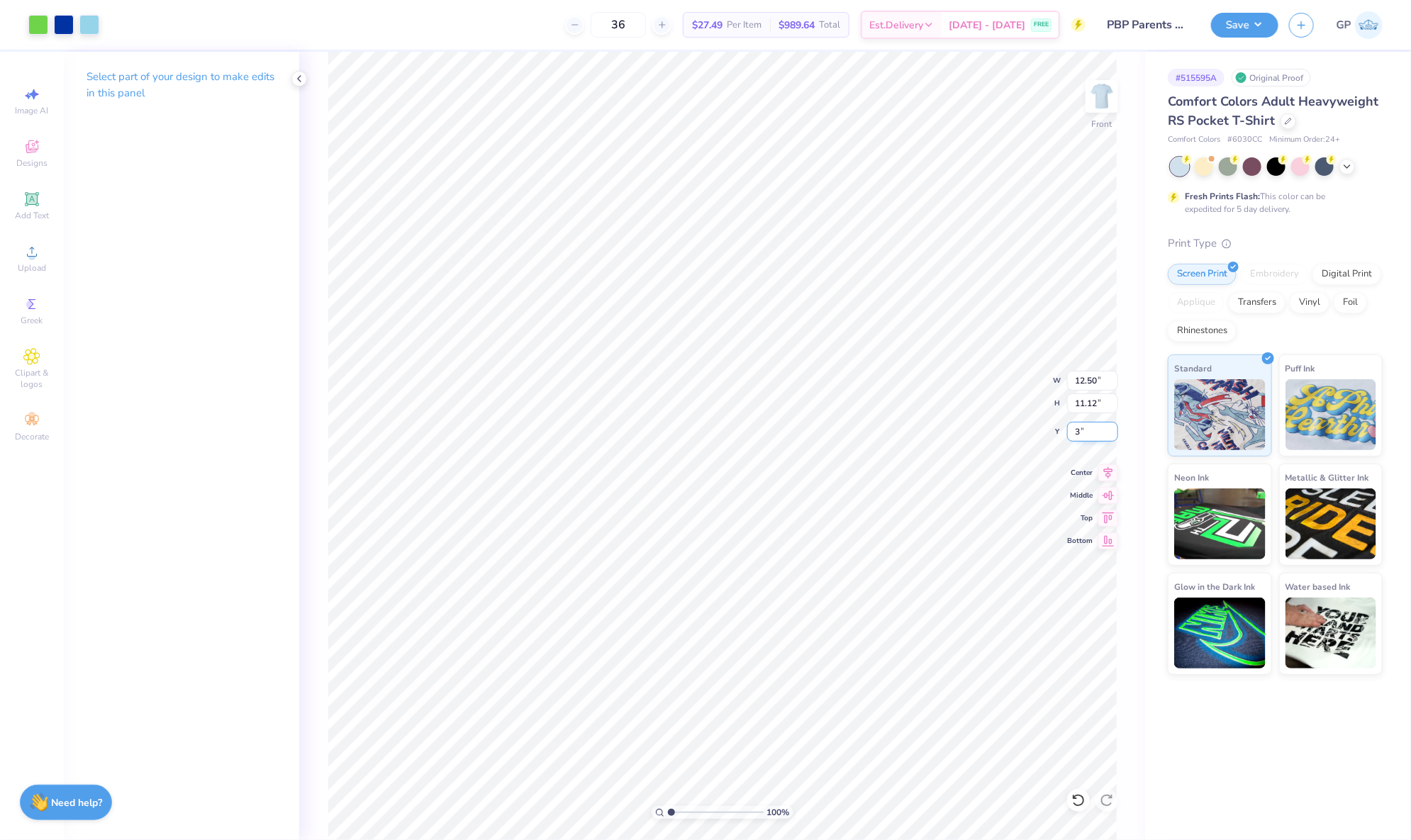
type input "3.00"
click at [1110, 100] on img at bounding box center [1102, 96] width 57 height 57
click at [1101, 107] on img at bounding box center [1102, 96] width 57 height 57
click at [1102, 105] on img at bounding box center [1102, 96] width 57 height 57
click at [10, 273] on div "Upload" at bounding box center [32, 258] width 50 height 42
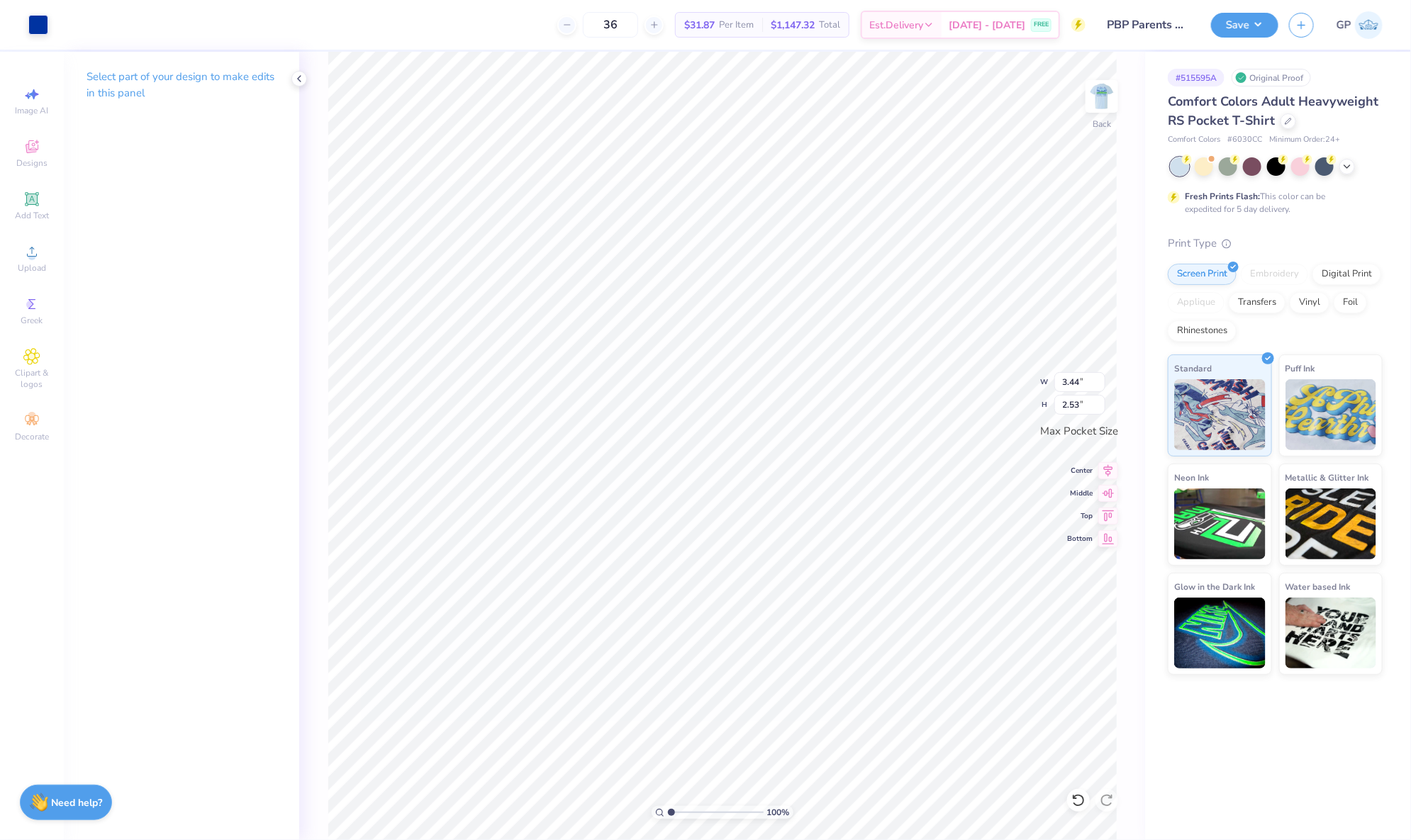
type input "2.86"
click at [689, 815] on input "range" at bounding box center [715, 812] width 95 height 12
click at [29, 209] on div "Add Text" at bounding box center [32, 206] width 50 height 42
type input "3.50"
type input "1.01"
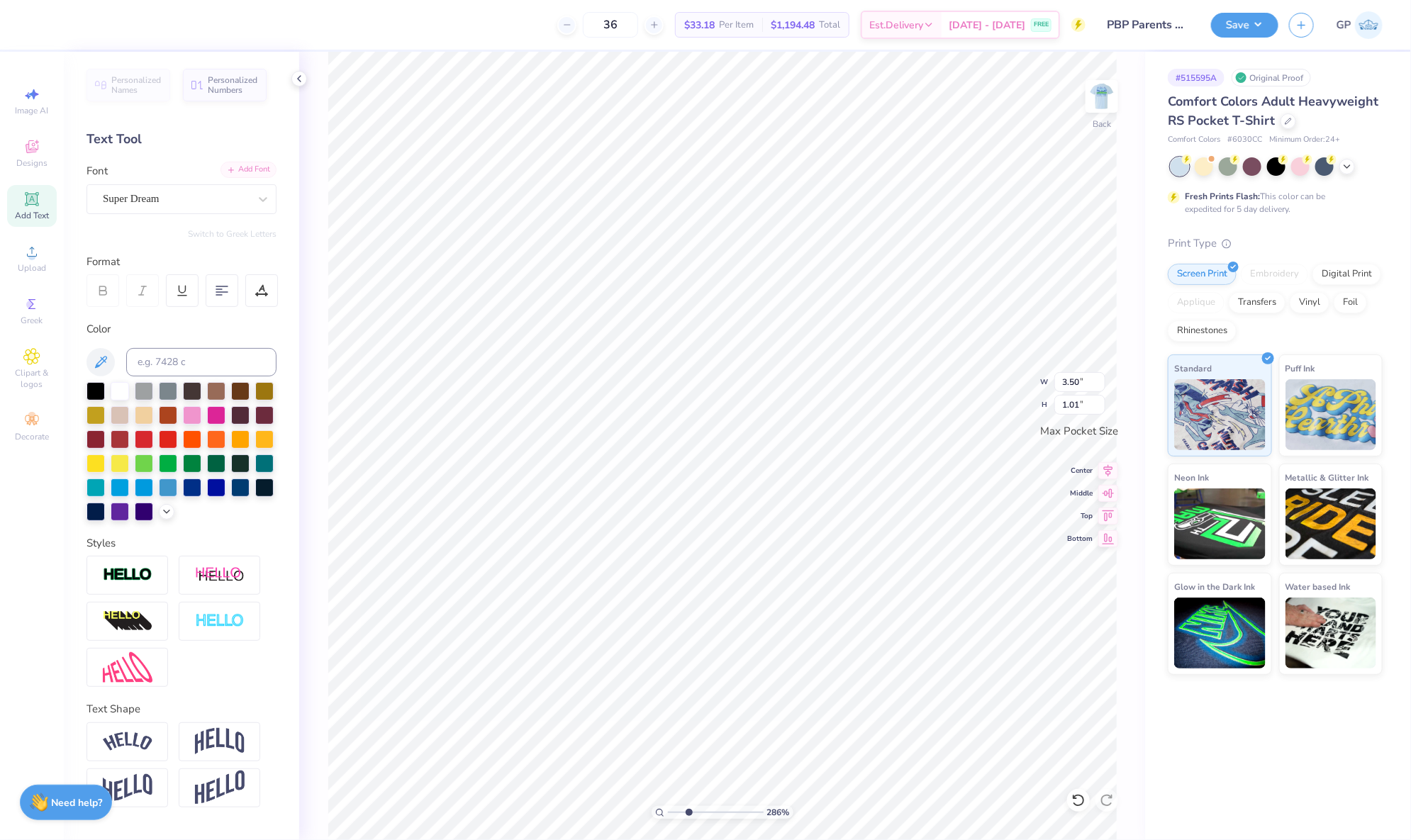
click at [254, 169] on div "Add Font" at bounding box center [248, 169] width 56 height 16
click at [1075, 375] on input "3.44" at bounding box center [1079, 382] width 51 height 20
type input "3.30"
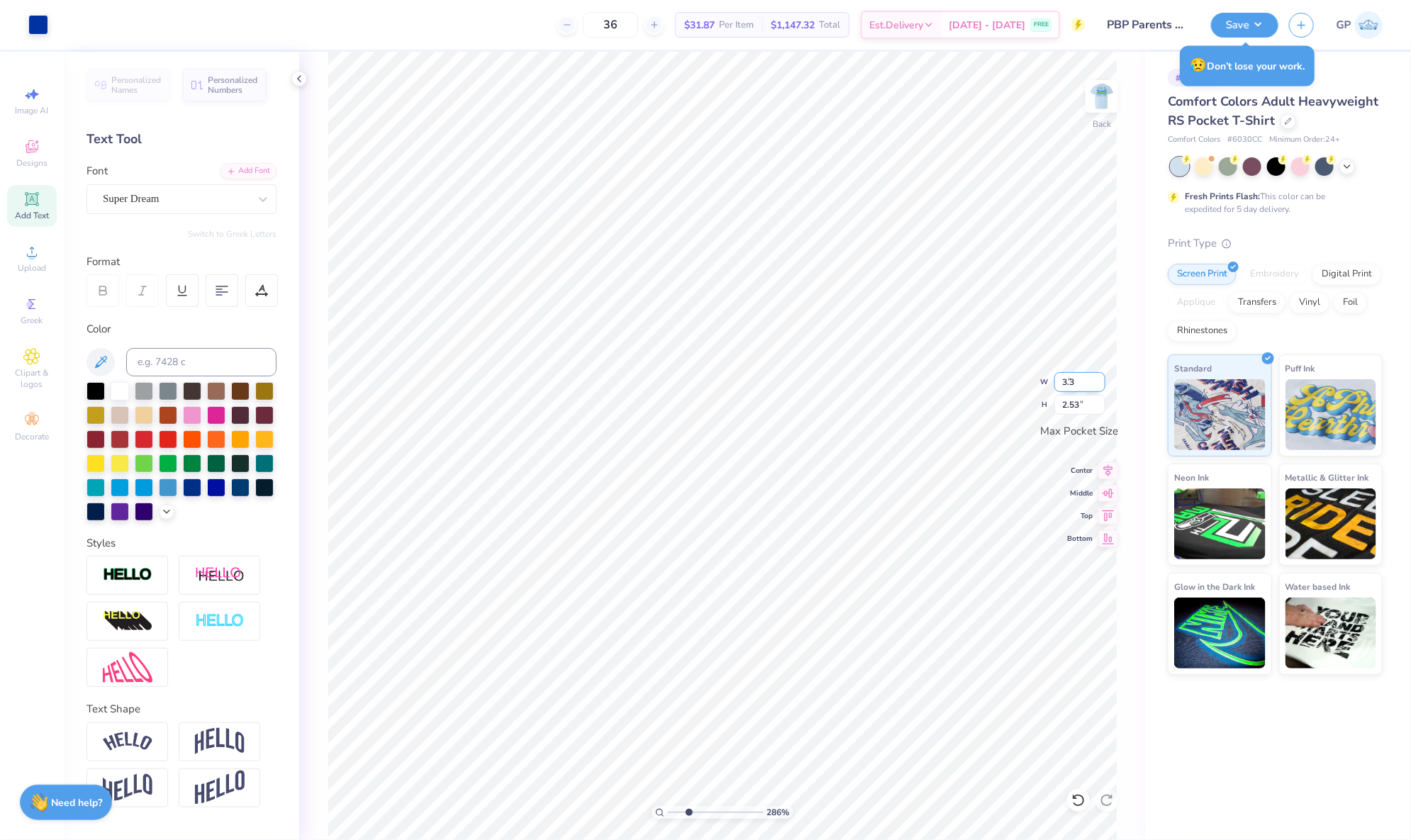
type input "2.43"
type input "3.26"
type input "2.40"
drag, startPoint x: 689, startPoint y: 808, endPoint x: 641, endPoint y: 800, distance: 48.7
type input "1"
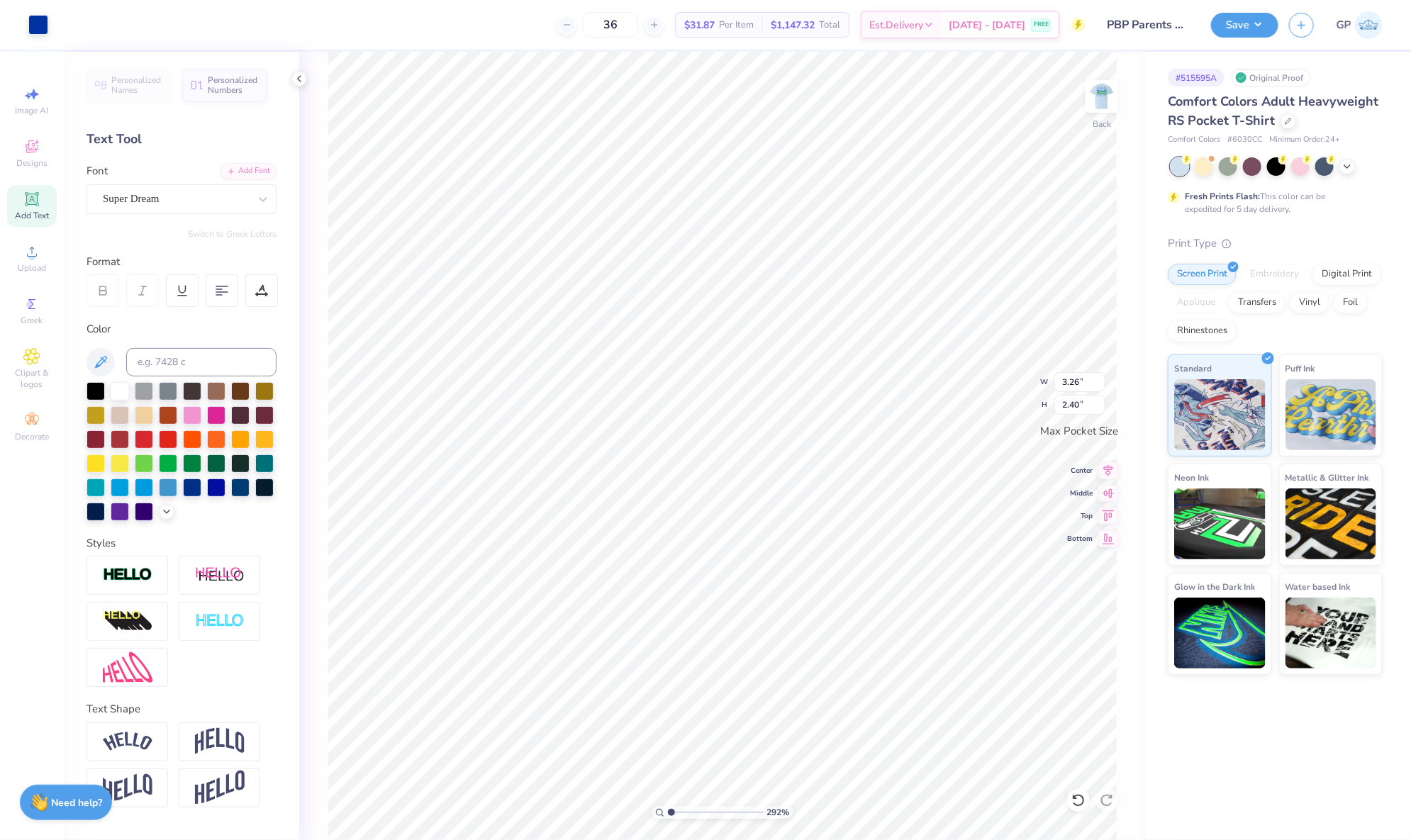
click at [668, 806] on input "range" at bounding box center [715, 812] width 95 height 12
click at [1100, 105] on img at bounding box center [1102, 96] width 57 height 57
click at [1110, 91] on img at bounding box center [1102, 96] width 57 height 57
click at [1117, 89] on img at bounding box center [1102, 96] width 57 height 57
click at [1257, 23] on button "Save" at bounding box center [1245, 23] width 68 height 25
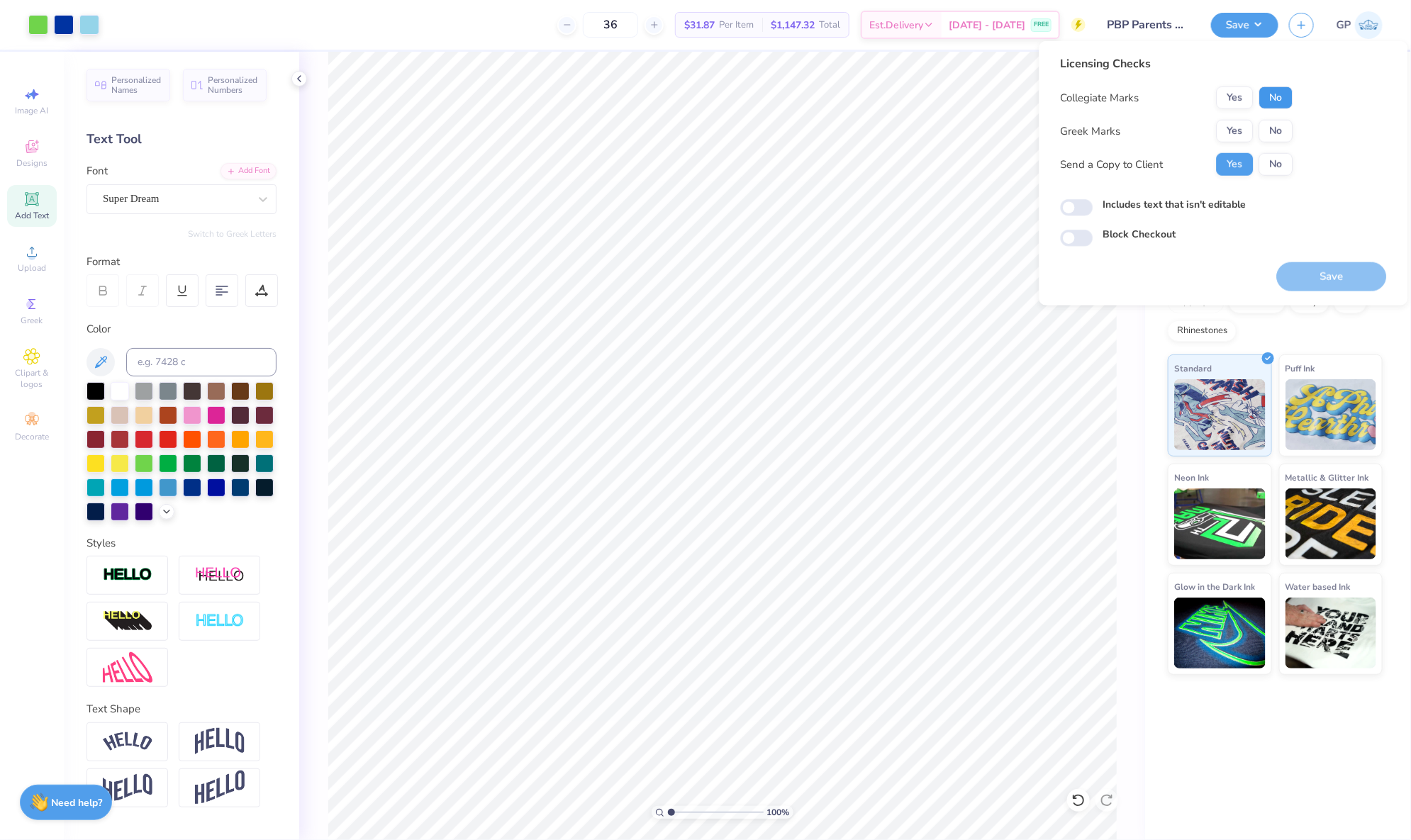
click at [1267, 99] on button "No" at bounding box center [1276, 97] width 34 height 22
click at [1247, 130] on button "Yes" at bounding box center [1234, 130] width 37 height 22
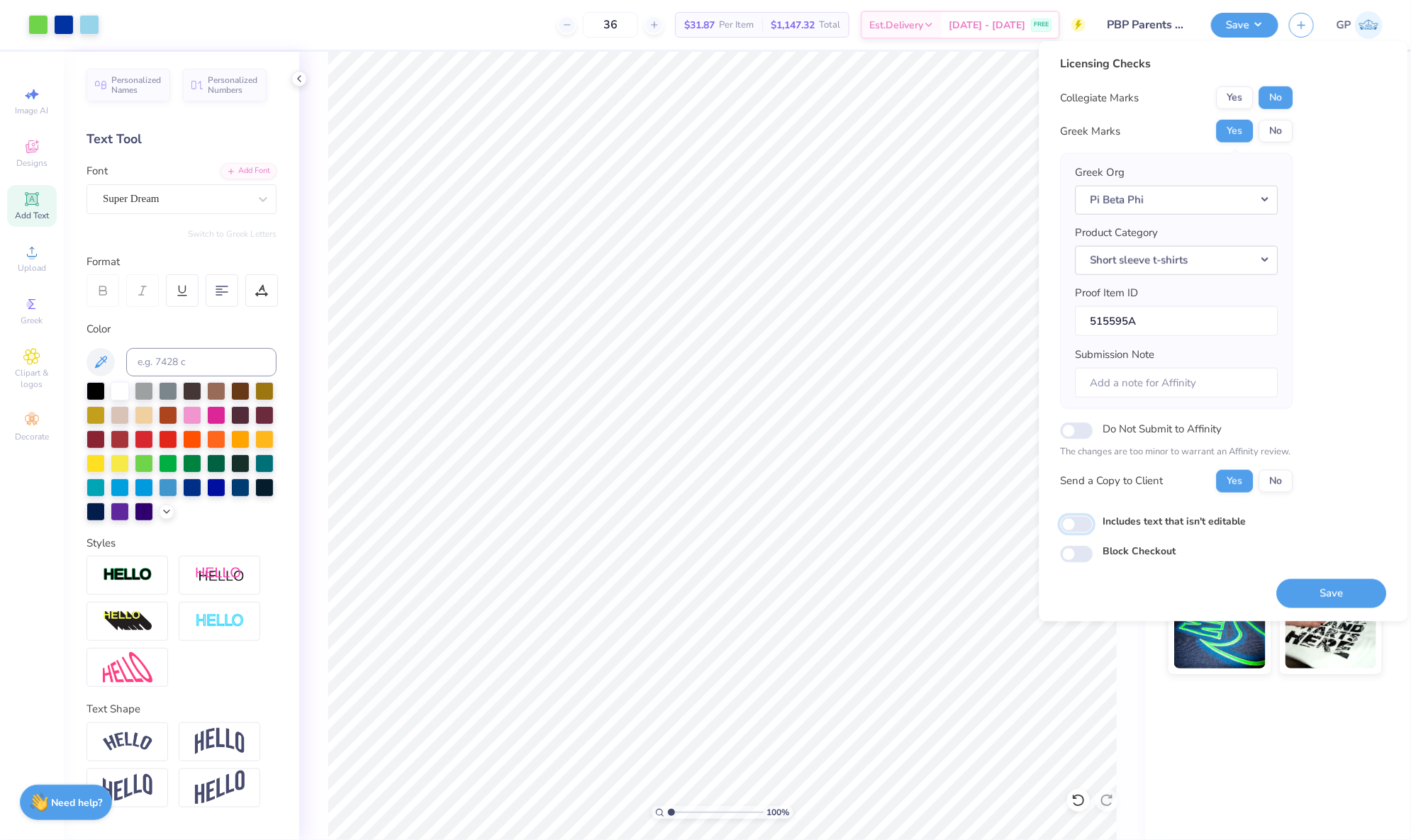
click at [1081, 517] on input "Includes text that isn't editable" at bounding box center [1077, 524] width 33 height 17
checkbox input "true"
click at [1337, 586] on button "Save" at bounding box center [1332, 593] width 110 height 29
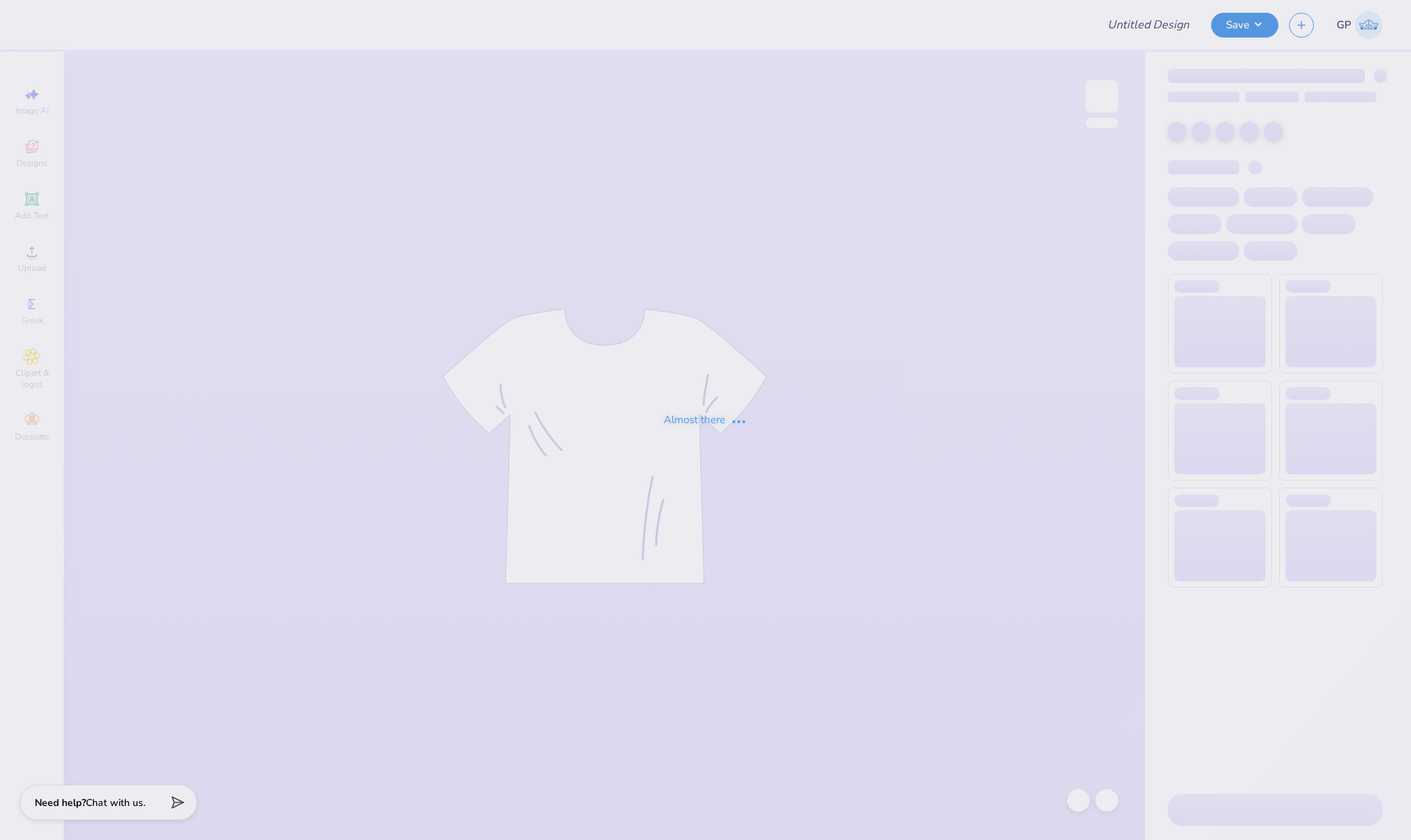
type input "Navy Rockhurst High Retreat Tank 2025"
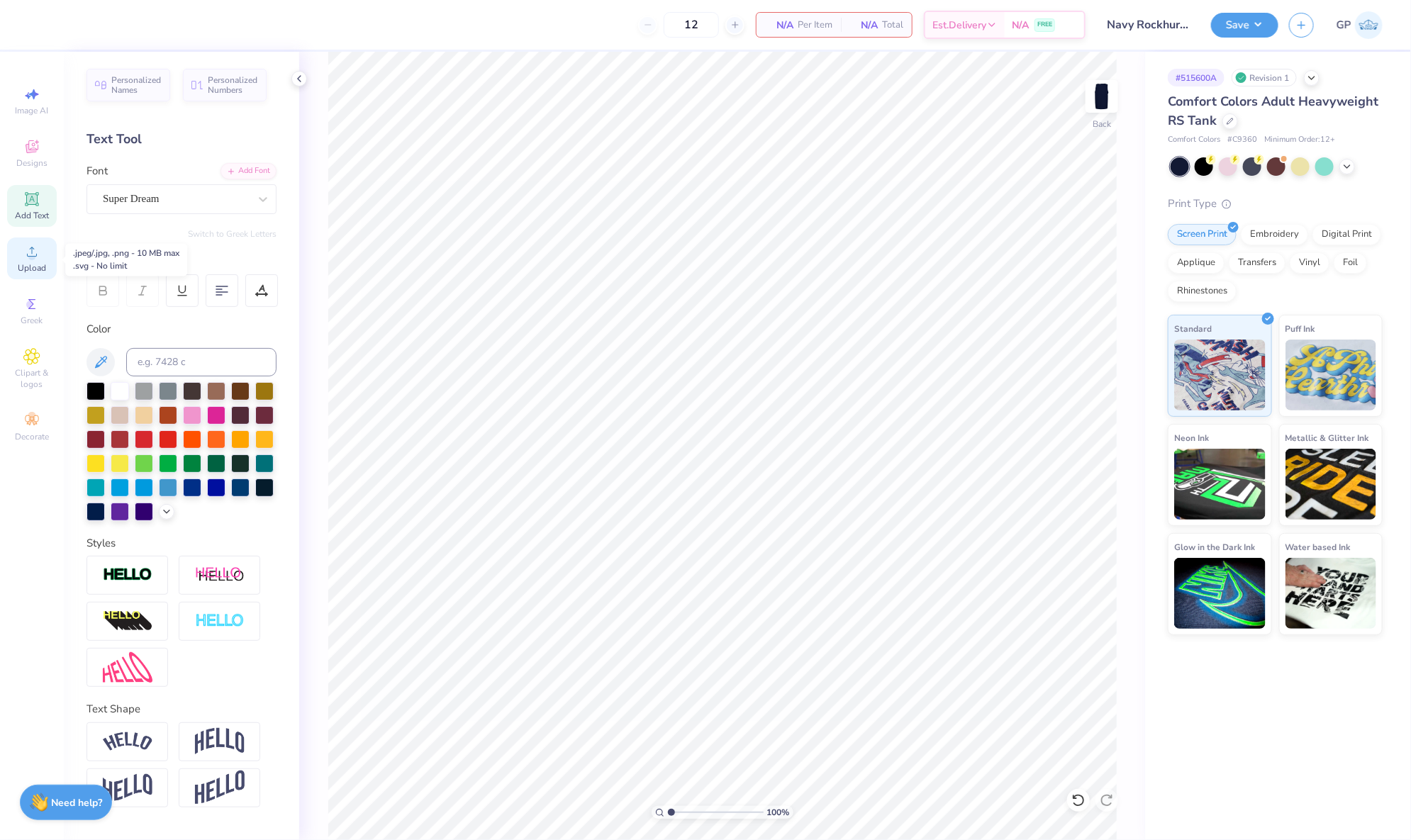
click at [42, 274] on span "Upload" at bounding box center [32, 268] width 29 height 12
click at [1088, 397] on input "14.10" at bounding box center [1093, 403] width 51 height 20
type input "4"
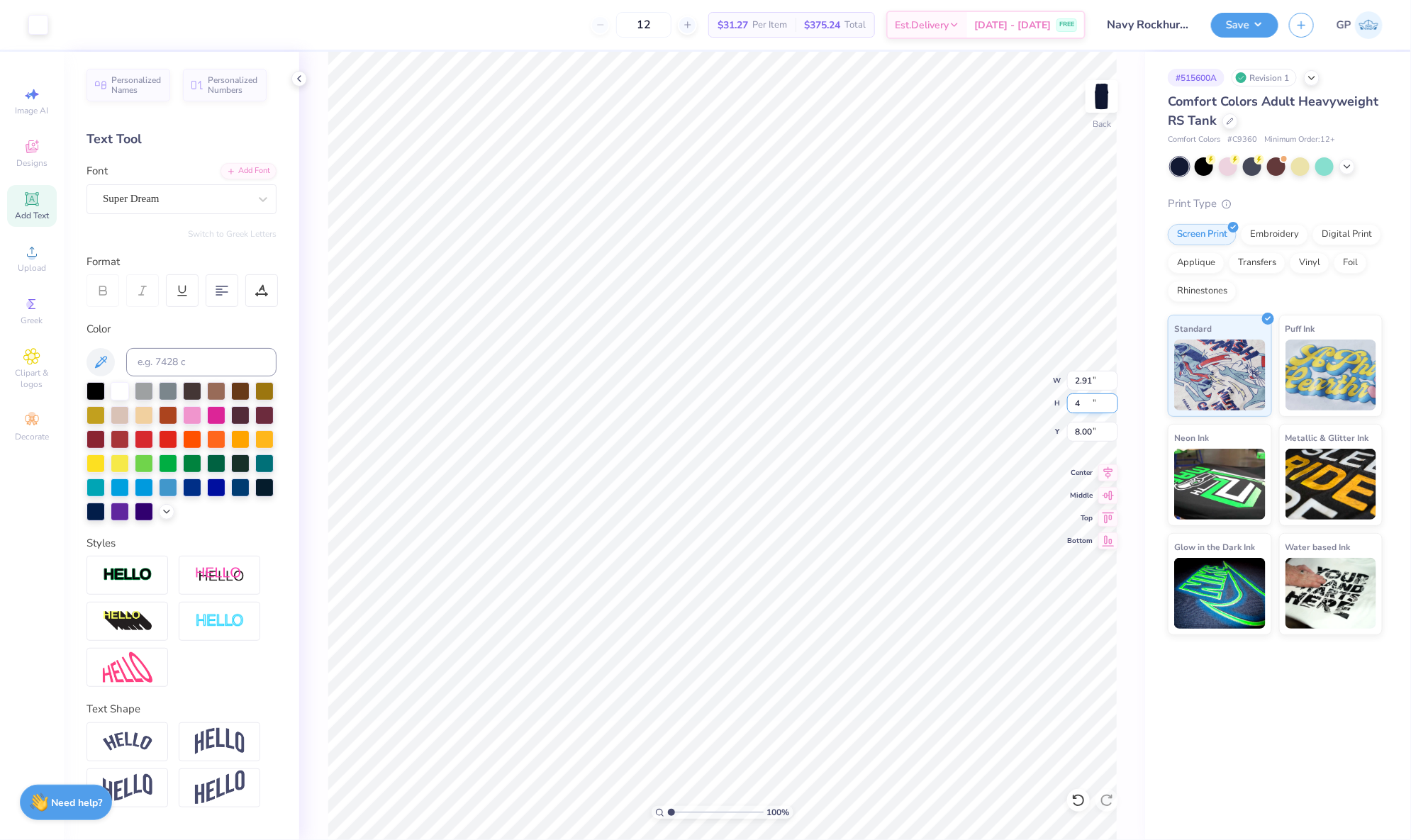
type input "2.91"
type input "4.00"
click at [1088, 427] on input "8.00" at bounding box center [1093, 432] width 51 height 20
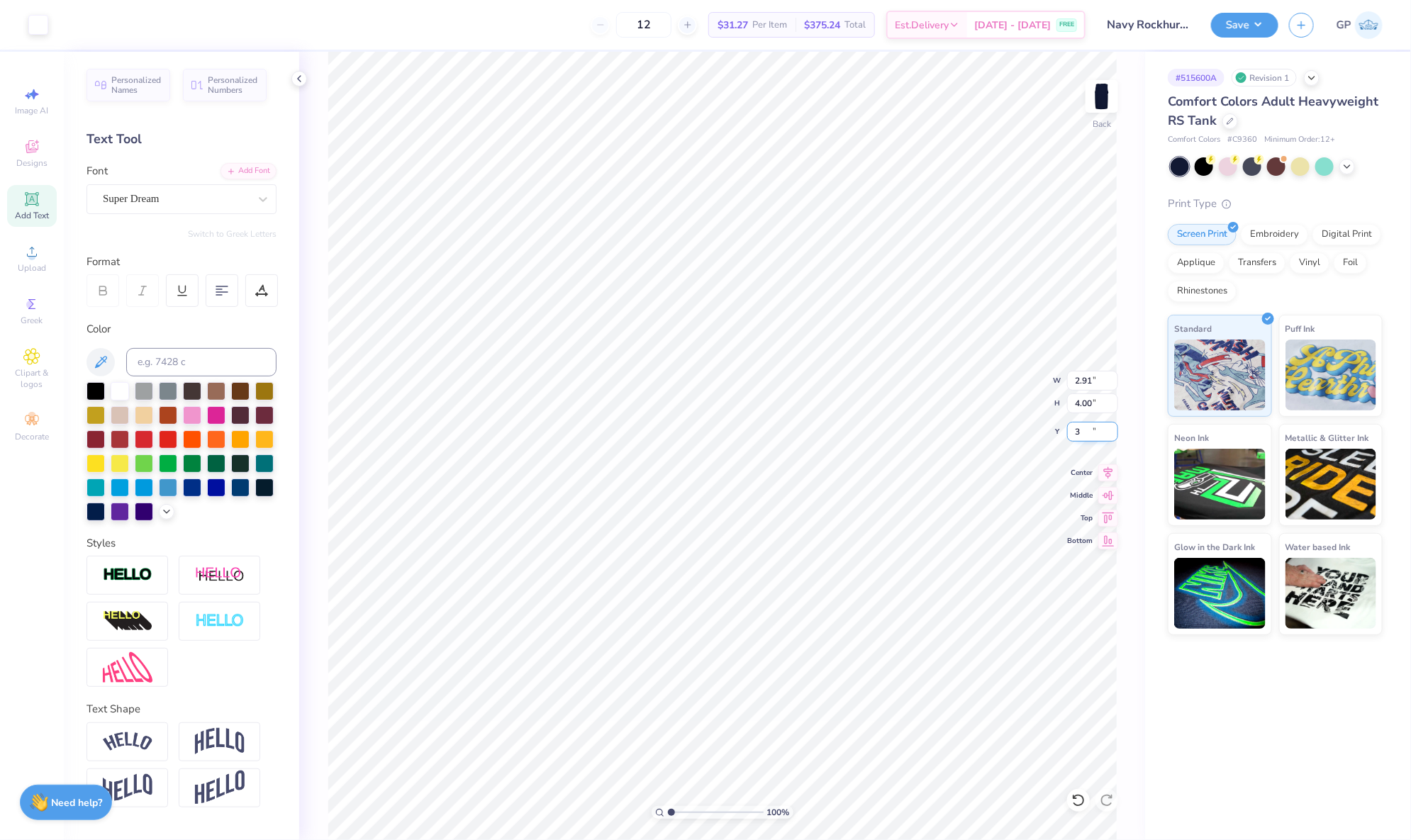
type input "3.00"
click at [1098, 433] on input "2.81" at bounding box center [1093, 432] width 51 height 20
type input "3.00"
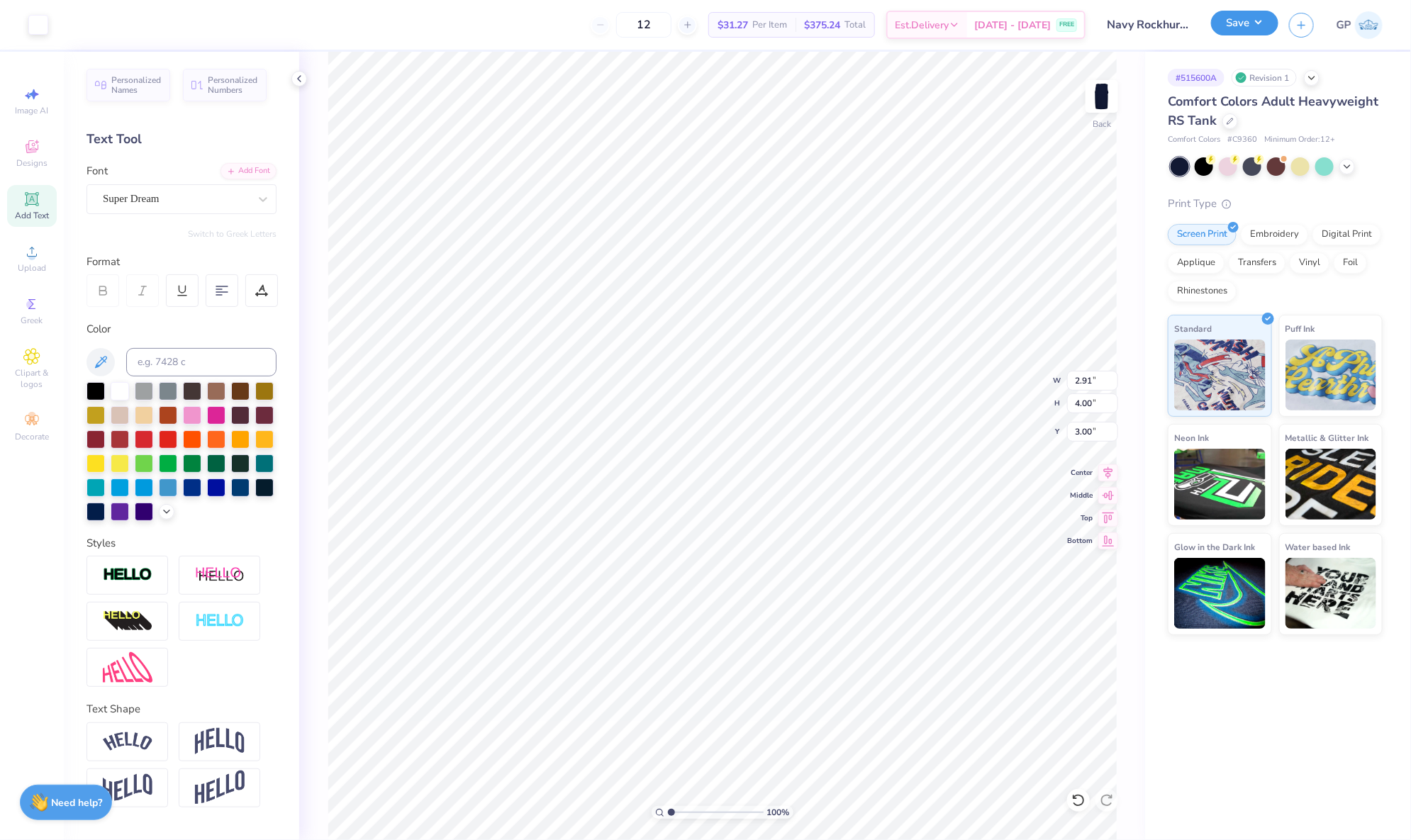
click at [1231, 25] on button "Save" at bounding box center [1245, 23] width 68 height 25
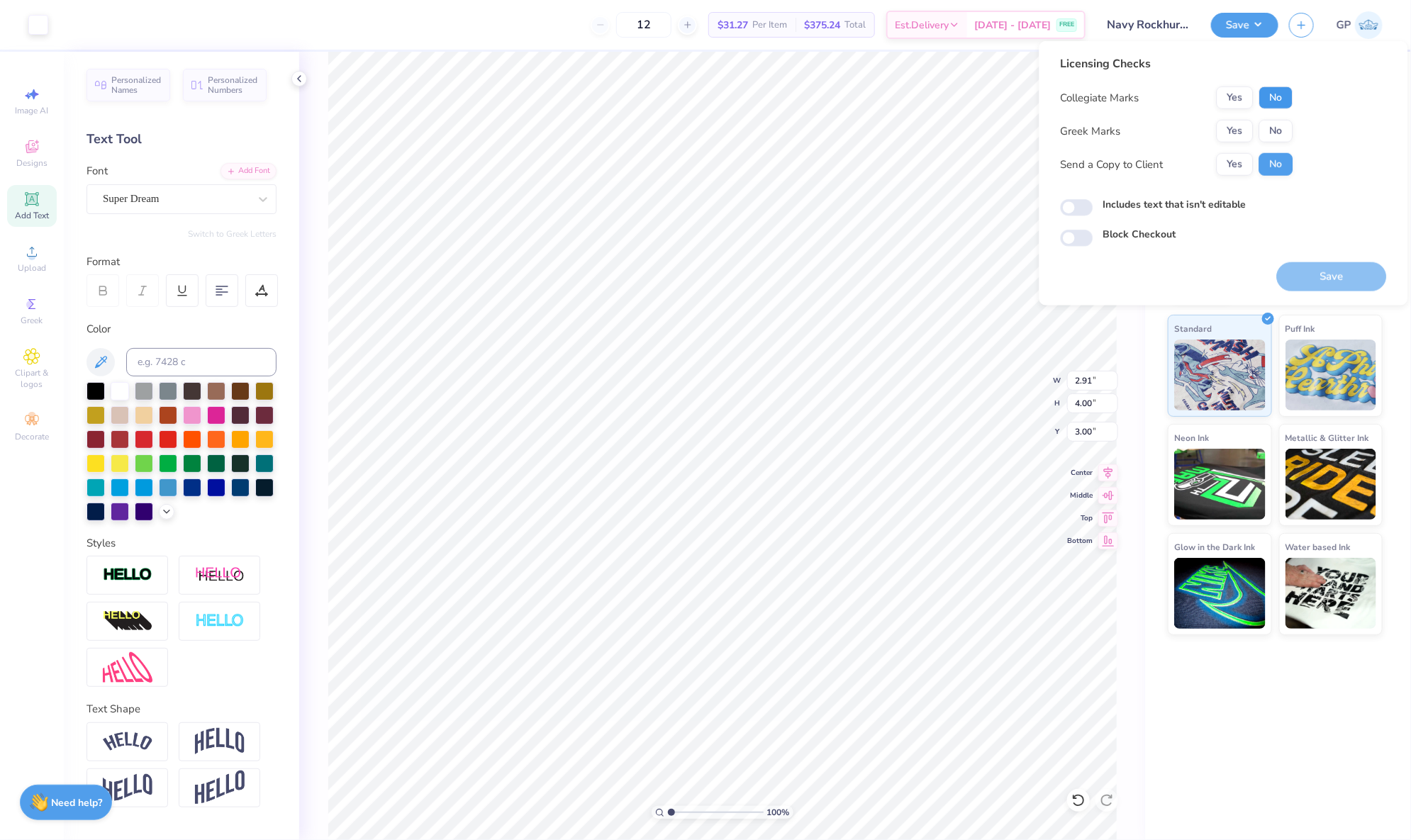
click at [1273, 92] on button "No" at bounding box center [1276, 97] width 34 height 22
click at [1273, 125] on button "No" at bounding box center [1276, 130] width 34 height 22
click at [1077, 205] on input "Includes text that isn't editable" at bounding box center [1077, 207] width 33 height 17
checkbox input "true"
click at [1346, 276] on button "Save" at bounding box center [1332, 276] width 110 height 29
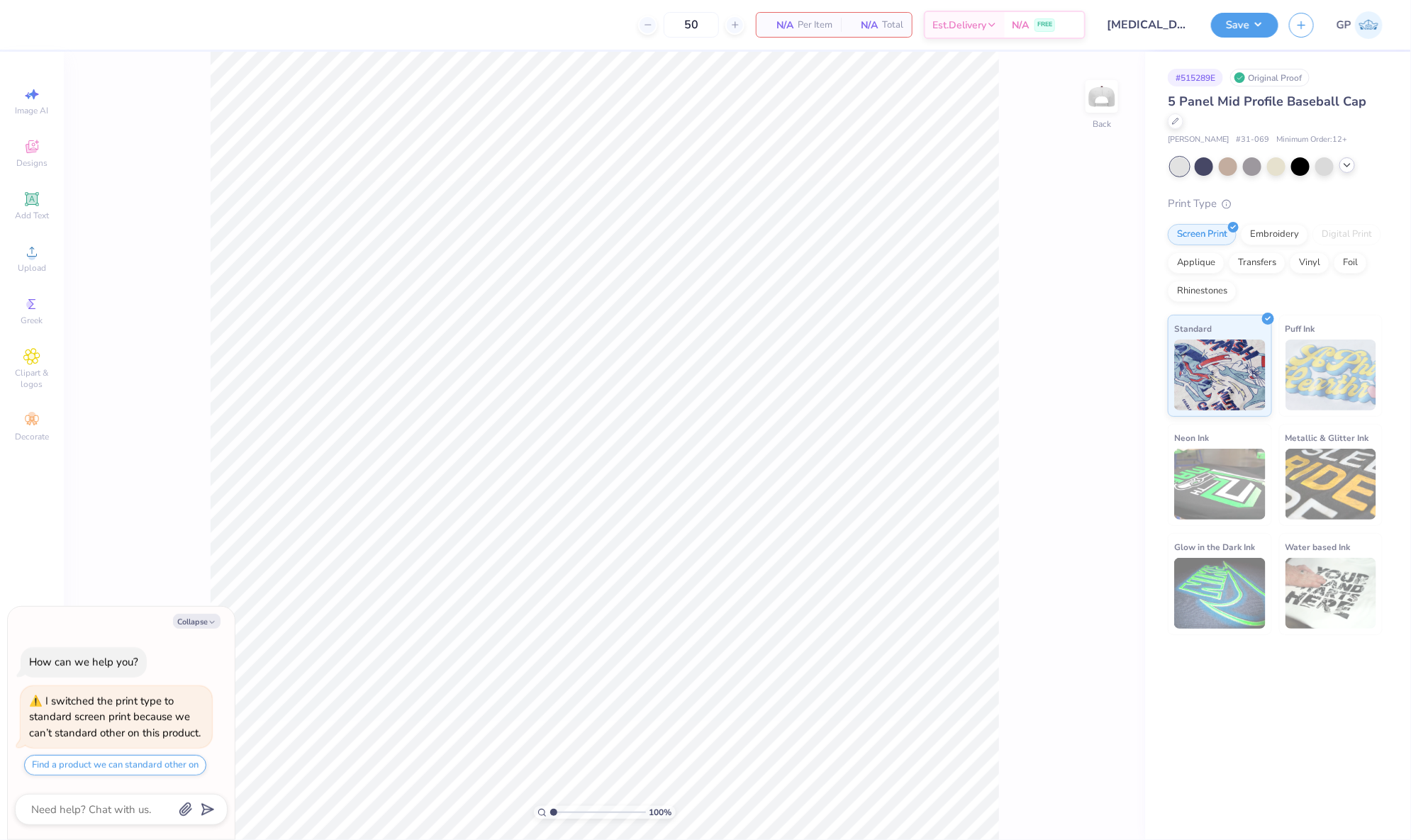
click at [1350, 165] on icon at bounding box center [1347, 165] width 12 height 12
type textarea "x"
